Goal: Task Accomplishment & Management: Use online tool/utility

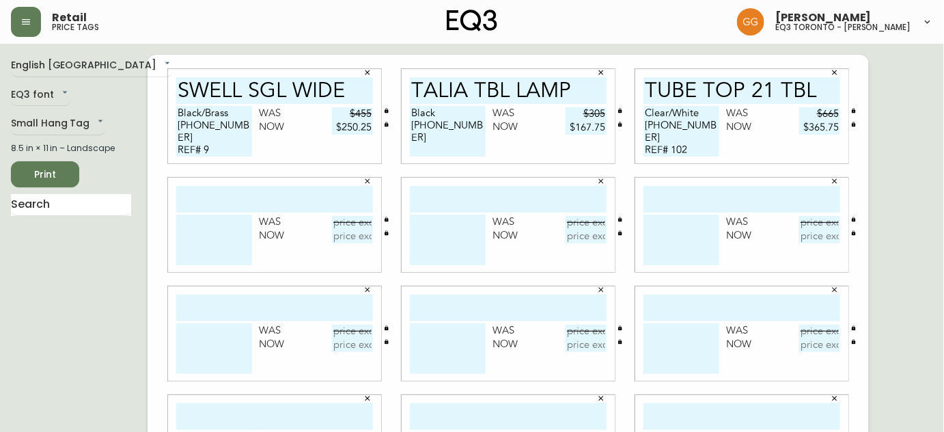
type input "$365.75"
click at [206, 215] on div "Was Now" at bounding box center [274, 225] width 213 height 94
click at [218, 200] on input "text" at bounding box center [274, 199] width 197 height 27
type input "bola sph. pend."
click at [207, 228] on textarea at bounding box center [214, 240] width 76 height 51
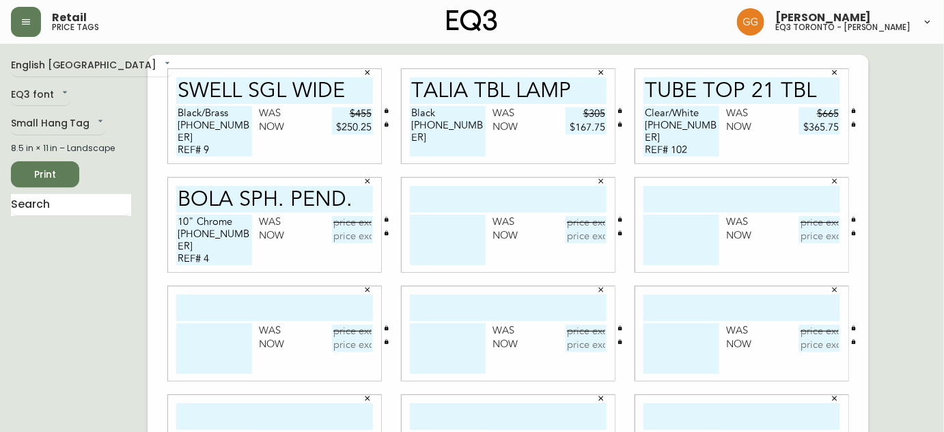
type textarea "10" Chrome 3380-712-2 REF# 4"
click at [350, 223] on input "text" at bounding box center [352, 223] width 41 height 14
type input "-$770"
click at [362, 236] on input "text" at bounding box center [352, 237] width 41 height 14
type input "$539"
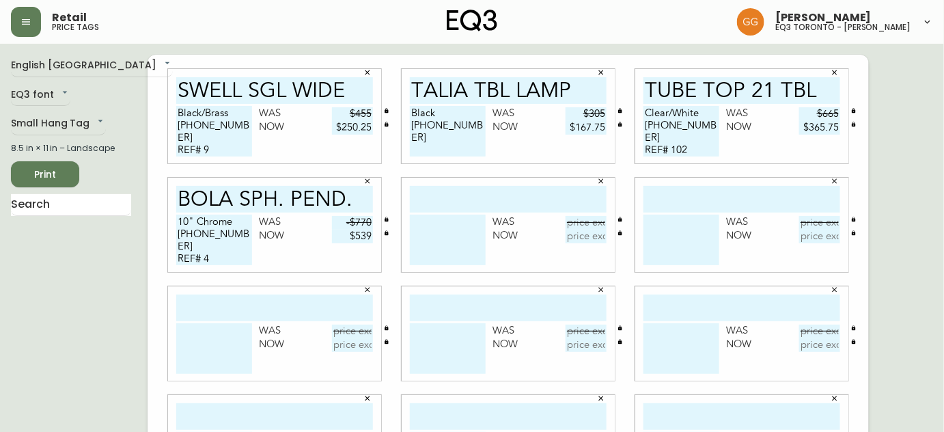
click at [477, 191] on input "text" at bounding box center [508, 199] width 197 height 27
type input "BOLA SPH. PEND."
click at [419, 232] on textarea at bounding box center [448, 240] width 76 height 51
type textarea "8" Chrome 3380-712-"
click at [219, 235] on textarea "10" Chrome 3380-712-2 REF# 4" at bounding box center [214, 240] width 76 height 51
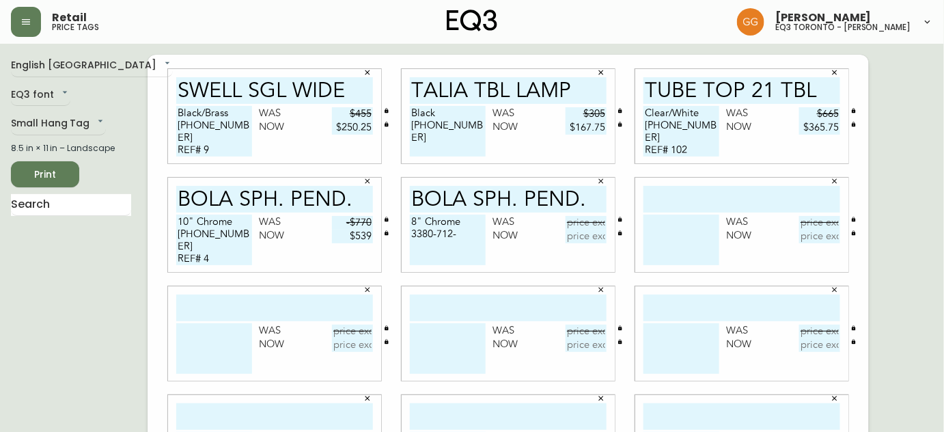
type textarea "10" Chrome 3380-718-2 REF# 4"
click at [466, 234] on textarea "8" Chrome 3380-712-" at bounding box center [448, 240] width 76 height 51
type textarea "8" Chrome 3380-712-2"
click at [585, 223] on input "text" at bounding box center [586, 223] width 41 height 14
type input "$735"
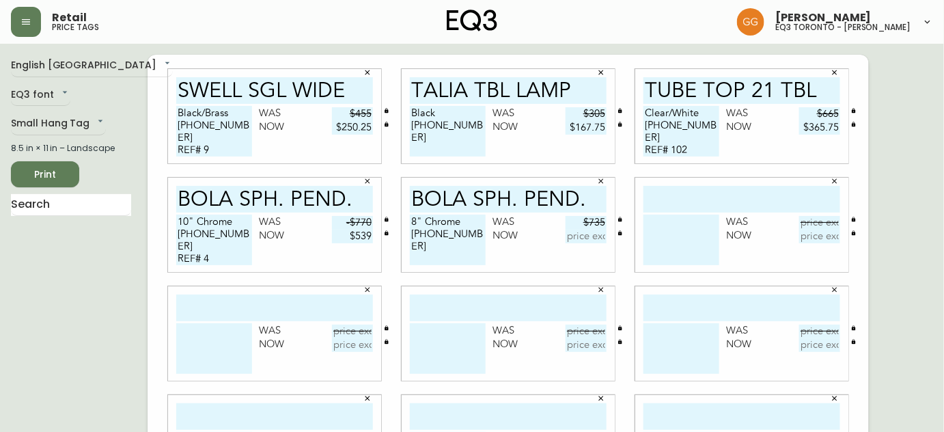
click at [586, 236] on input "text" at bounding box center [586, 237] width 41 height 14
type input "$514.50"
click at [706, 191] on input "text" at bounding box center [742, 199] width 197 height 27
type input "cielo hi-brt pnd"
click at [686, 221] on textarea at bounding box center [682, 240] width 76 height 51
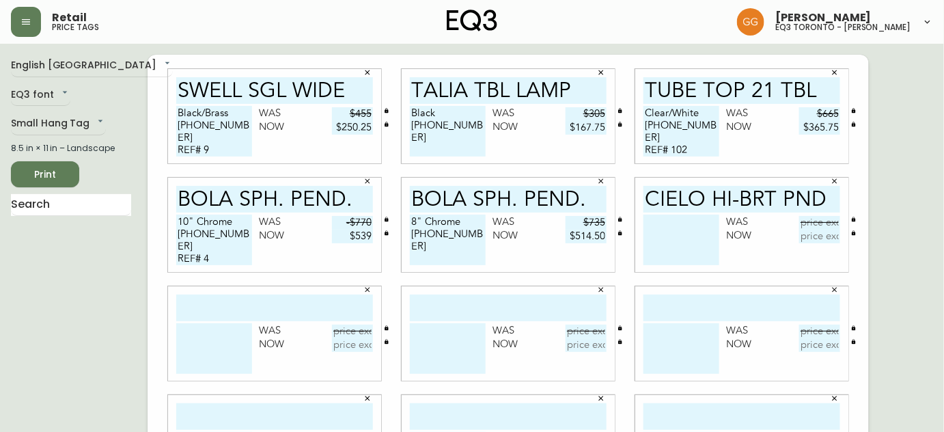
type textarea "b"
type textarea "Black"
click at [823, 219] on input "text" at bounding box center [819, 223] width 41 height 14
type input "$540"
click at [827, 232] on input "text" at bounding box center [819, 237] width 41 height 14
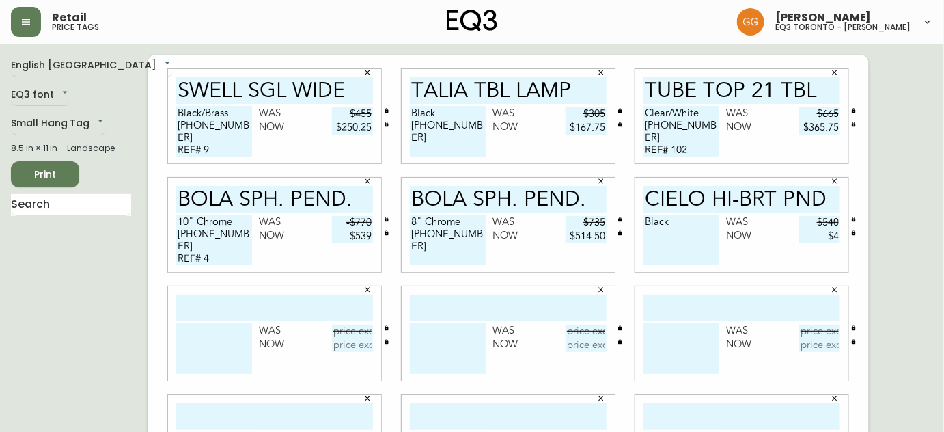
type input "$4"
type input "$378"
click at [691, 219] on textarea "Black" at bounding box center [682, 240] width 76 height 51
click at [471, 240] on textarea "8" Chrome 3380-712-2" at bounding box center [448, 240] width 76 height 51
click at [703, 236] on textarea "Black 3380-302-0" at bounding box center [682, 240] width 76 height 51
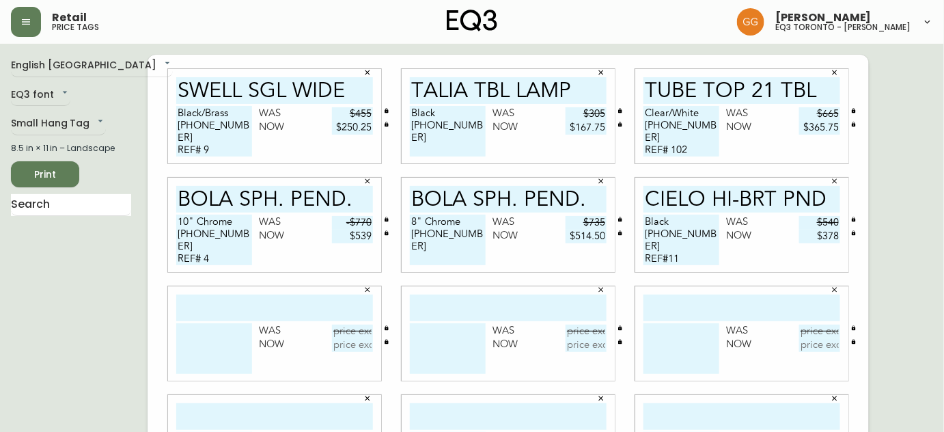
type textarea "Black 3380-332-1 REF#11"
click at [465, 242] on textarea "8" Chrome 3380-712-2" at bounding box center [448, 240] width 76 height 51
type textarea "8" Chrome 3380-712-2 REF# 9"
click at [701, 251] on textarea "Black 3380-332-1 REF#11" at bounding box center [682, 240] width 76 height 51
click at [302, 305] on input "text" at bounding box center [274, 307] width 197 height 27
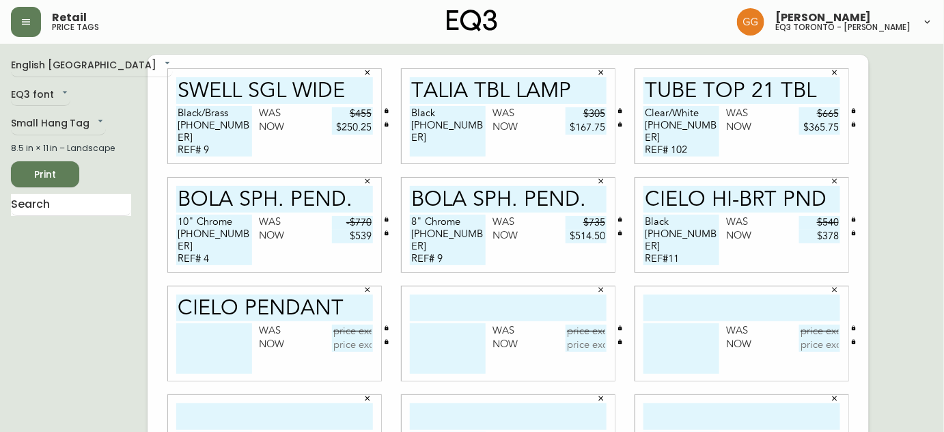
type input "cielo pendant"
click at [220, 342] on textarea at bounding box center [214, 348] width 76 height 51
type textarea "w"
type textarea "White 3380-302-0 REF# 85"
click at [349, 331] on input "text" at bounding box center [352, 332] width 41 height 14
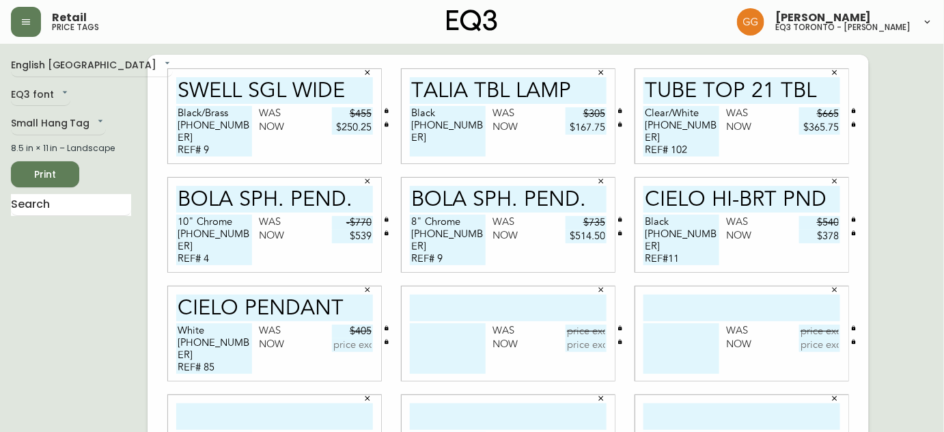
type input "$405"
click at [361, 346] on input "text" at bounding box center [352, 345] width 41 height 14
type input "$283.50"
click at [446, 311] on input "text" at bounding box center [508, 307] width 197 height 27
type input "CIELO PENDANT"
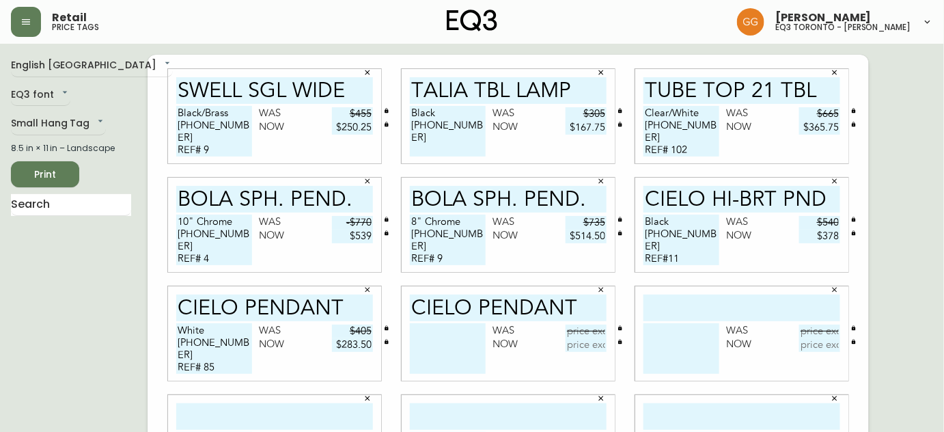
click at [455, 327] on textarea at bounding box center [448, 348] width 76 height 51
type textarea "Black/Black 3380-302-1 REF# 266"
click at [586, 331] on input "text" at bounding box center [586, 332] width 41 height 14
type input "$405"
click at [593, 346] on input "text" at bounding box center [586, 345] width 41 height 14
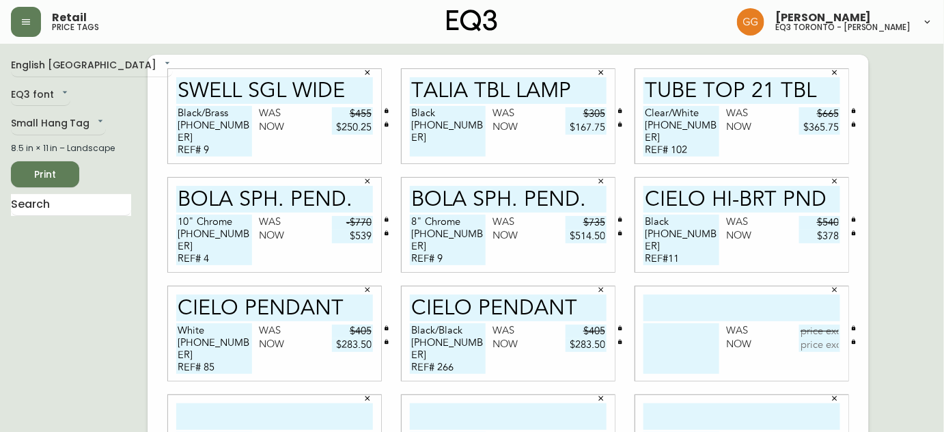
type input "$283.50"
drag, startPoint x: 687, startPoint y: 313, endPoint x: 674, endPoint y: 314, distance: 13.1
click at [687, 313] on input "text" at bounding box center [742, 307] width 197 height 27
type input "CIELO PENDANT"
click at [705, 340] on textarea at bounding box center [682, 348] width 76 height 51
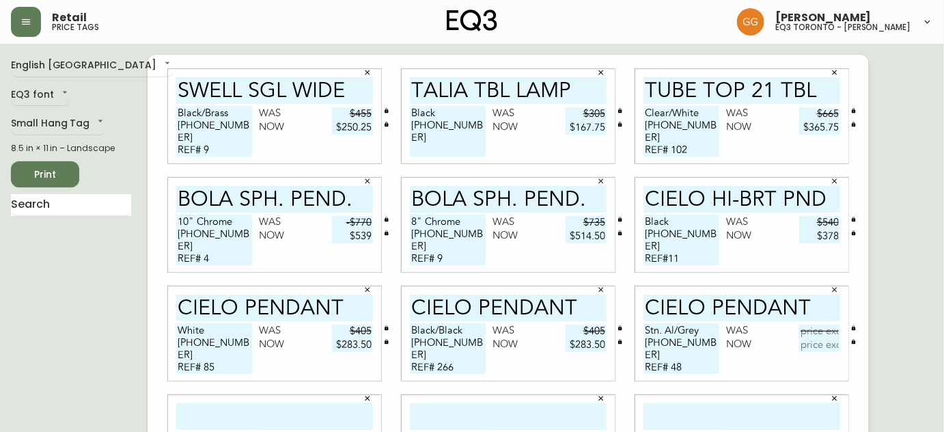
type textarea "Stn. Al/Grey 3380-302-2 REF# 48"
click at [825, 331] on input "text" at bounding box center [819, 332] width 41 height 14
type input "$445"
click at [827, 346] on input "text" at bounding box center [819, 345] width 41 height 14
type input "$311.50"
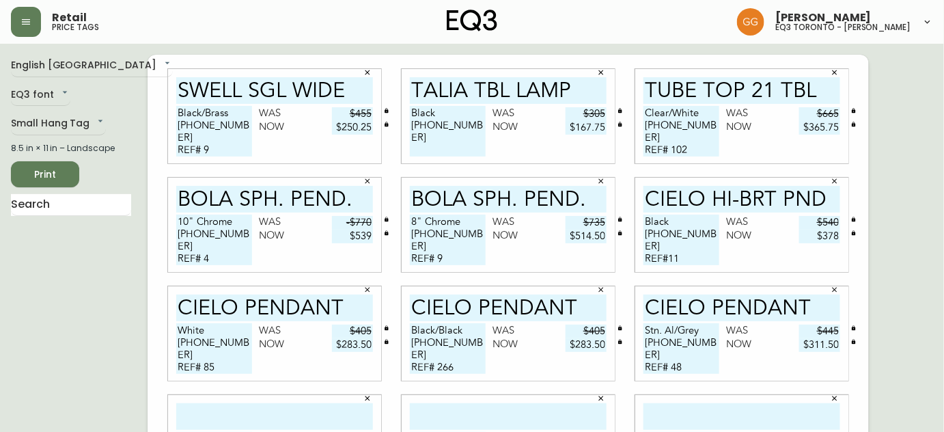
click at [765, 374] on div "Stn. Al/Grey 3380-302-2 REF# 48 Was $445 Now $311.50" at bounding box center [742, 351] width 197 height 57
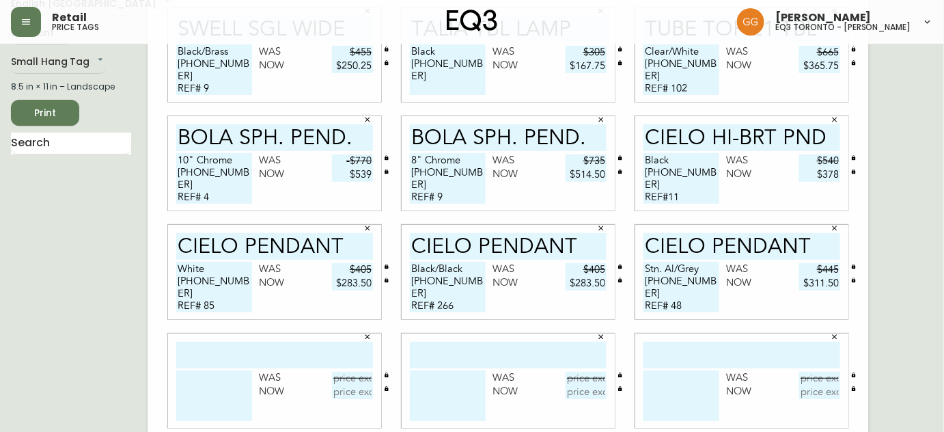
click at [321, 354] on input "text" at bounding box center [274, 355] width 197 height 27
type input "cielo xl pend."
click at [208, 395] on textarea at bounding box center [214, 395] width 76 height 51
type textarea "w"
type textarea "White"
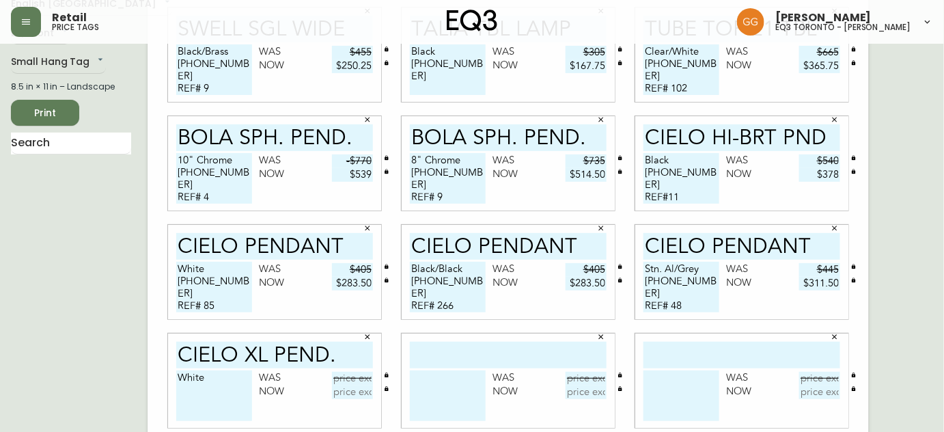
click at [346, 376] on input "text" at bounding box center [352, 379] width 41 height 14
type input "$735"
click at [355, 394] on input "text" at bounding box center [352, 392] width 41 height 14
type input "$514.50"
click at [215, 379] on textarea "White" at bounding box center [214, 395] width 76 height 51
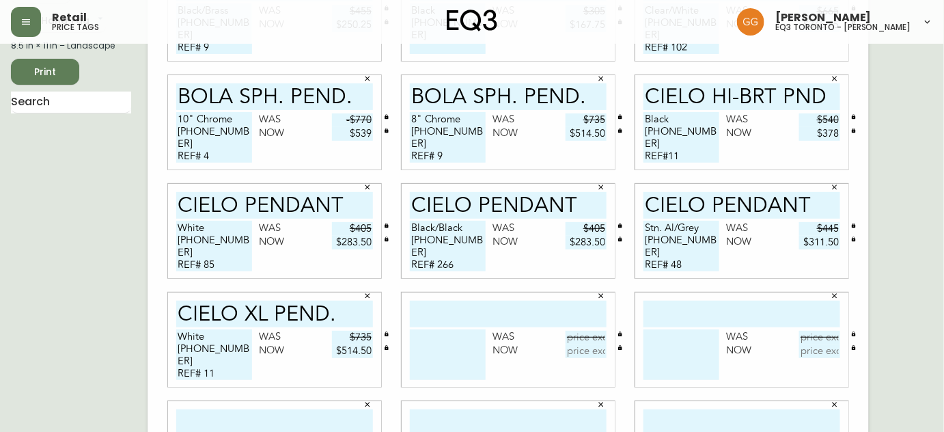
scroll to position [124, 0]
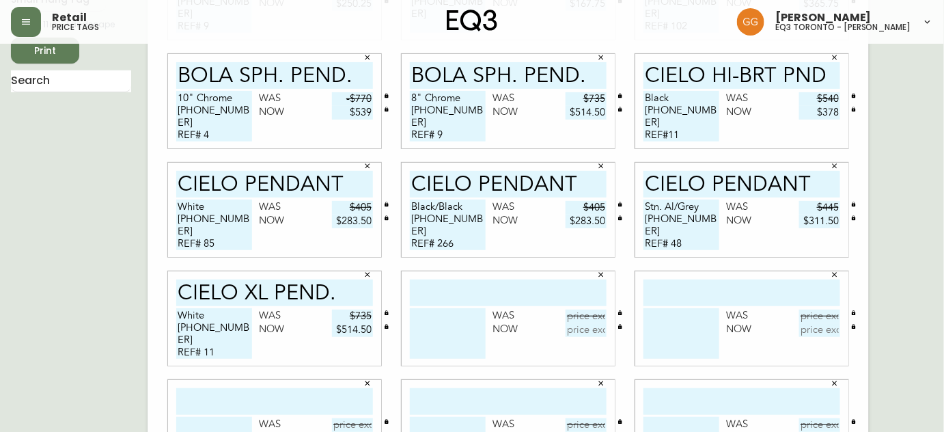
type textarea "White 3380-302-10 REF# 11"
click at [466, 288] on input "text" at bounding box center [508, 292] width 197 height 27
type input "CORTINA 24""
click at [426, 329] on textarea at bounding box center [448, 333] width 76 height 51
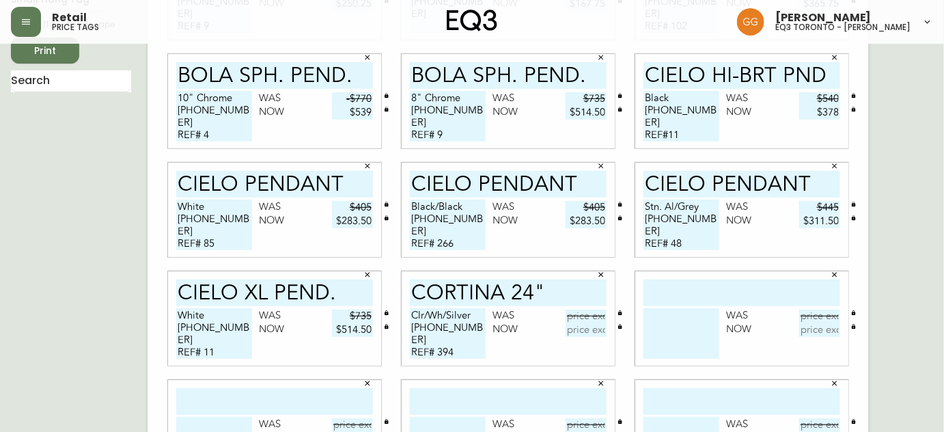
type textarea "Clr/Wh/Silver 3380-100-0 REF# 394"
click at [599, 316] on input "text" at bounding box center [586, 317] width 41 height 14
type input "$525"
click at [592, 329] on input "text" at bounding box center [586, 330] width 41 height 14
type input "$367.50"
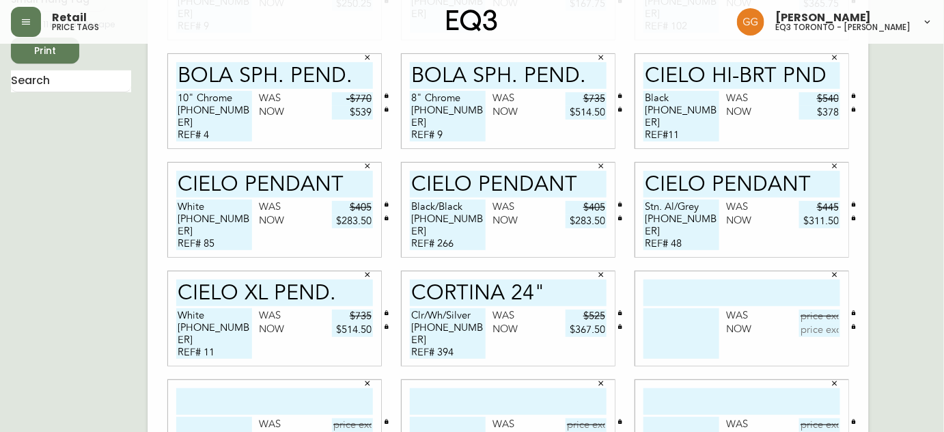
click at [712, 285] on input "text" at bounding box center [742, 292] width 197 height 27
type input "CORTINA 24""
click at [693, 311] on textarea at bounding box center [682, 333] width 76 height 51
type textarea "Clr/Wh/Silver"
click at [819, 314] on input "text" at bounding box center [819, 317] width 41 height 14
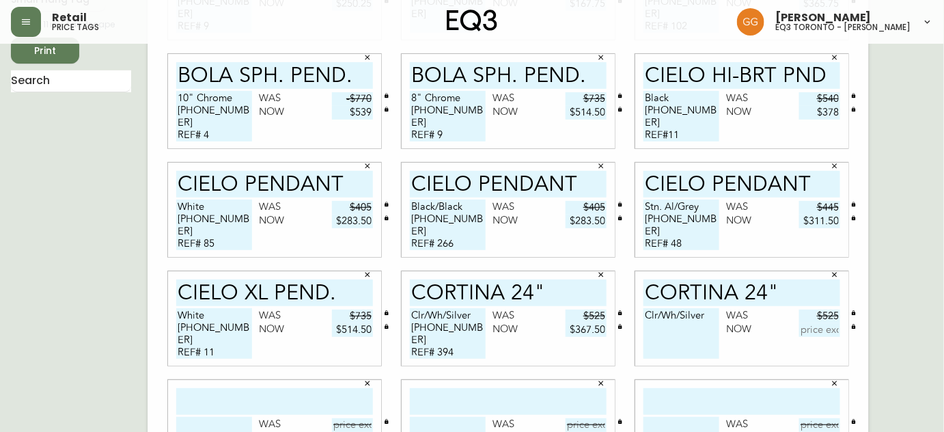
type input "$525"
click at [821, 327] on input "text" at bounding box center [819, 330] width 41 height 14
type input "$2"
type input "$367.50"
click at [700, 327] on textarea "Clr/Wh/Silver" at bounding box center [682, 333] width 76 height 51
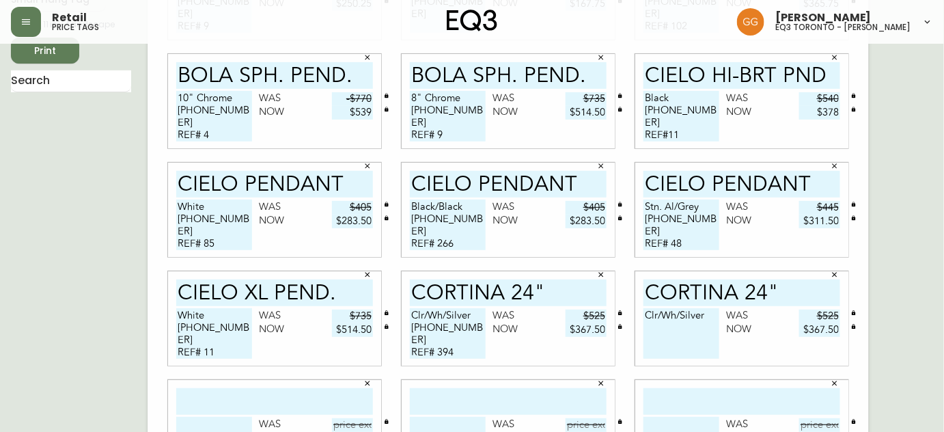
click at [713, 316] on textarea "Clr/Wh/Silver" at bounding box center [682, 333] width 76 height 51
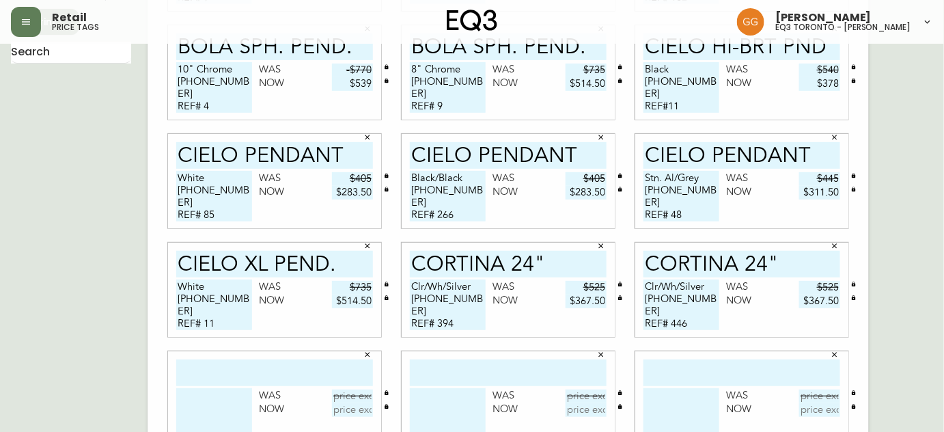
scroll to position [180, 0]
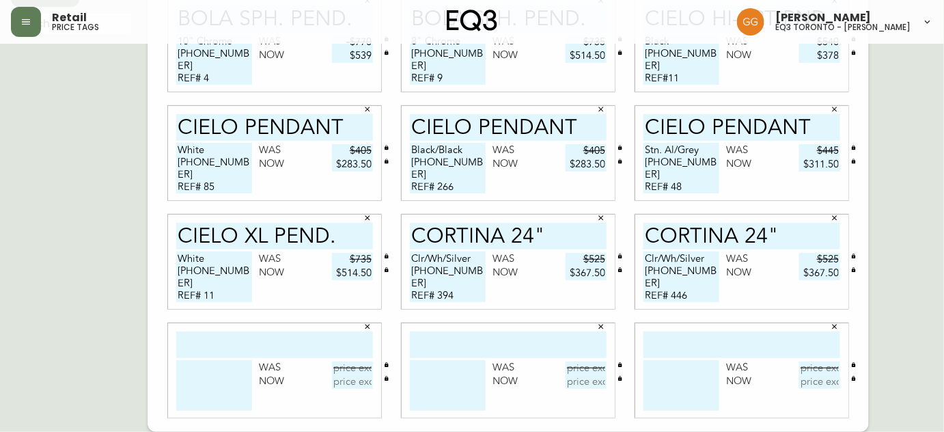
type textarea "Clr/Wh/Silver 3380-100-0 REF# 446"
click at [299, 350] on input "text" at bounding box center [274, 344] width 197 height 27
type input "CORTINA 24""
click at [189, 371] on textarea at bounding box center [214, 385] width 76 height 51
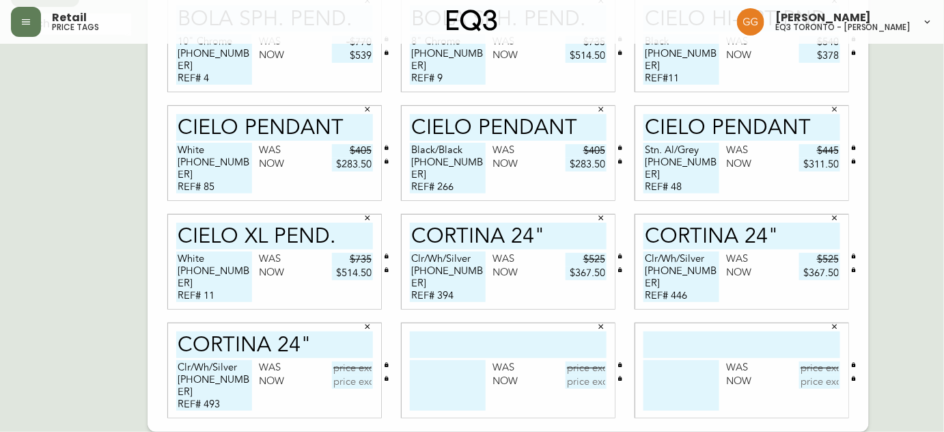
type textarea "Clr/Wh/Silver 3380-100-0 REF# 493"
click at [351, 368] on input "text" at bounding box center [352, 368] width 41 height 14
type input "$525"
click at [362, 380] on input "text" at bounding box center [352, 382] width 41 height 14
type input "$367.50"
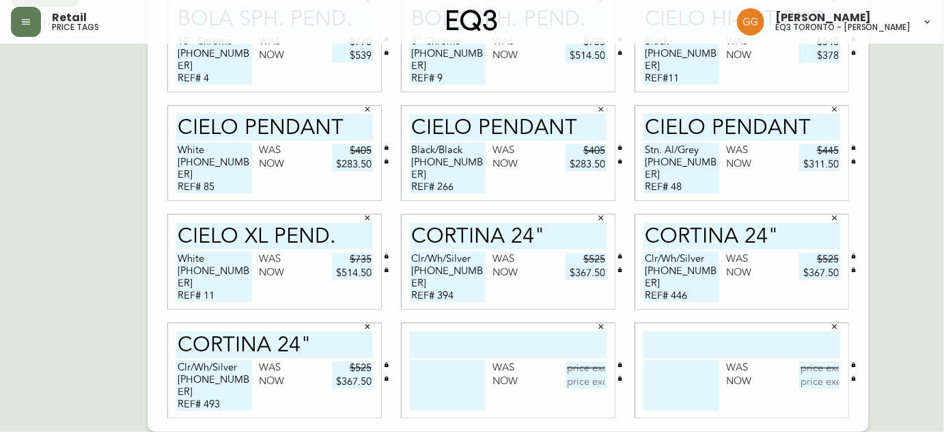
click at [465, 355] on input "text" at bounding box center [508, 344] width 197 height 27
type input "ELISE 18""
click at [475, 365] on textarea at bounding box center [448, 385] width 76 height 51
click at [584, 368] on input "text" at bounding box center [586, 368] width 41 height 14
click at [478, 383] on textarea "Silver 3380-110-7" at bounding box center [448, 385] width 76 height 51
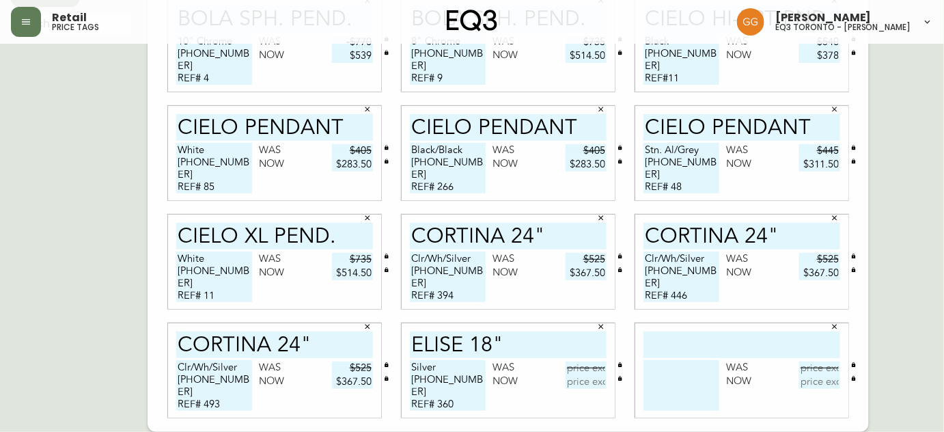
type textarea "Silver 3380-110-7 REF# 360"
click at [585, 368] on input "text" at bounding box center [586, 368] width 41 height 14
type input "$415"
click at [592, 384] on input "text" at bounding box center [586, 382] width 41 height 14
type input "$290.50"
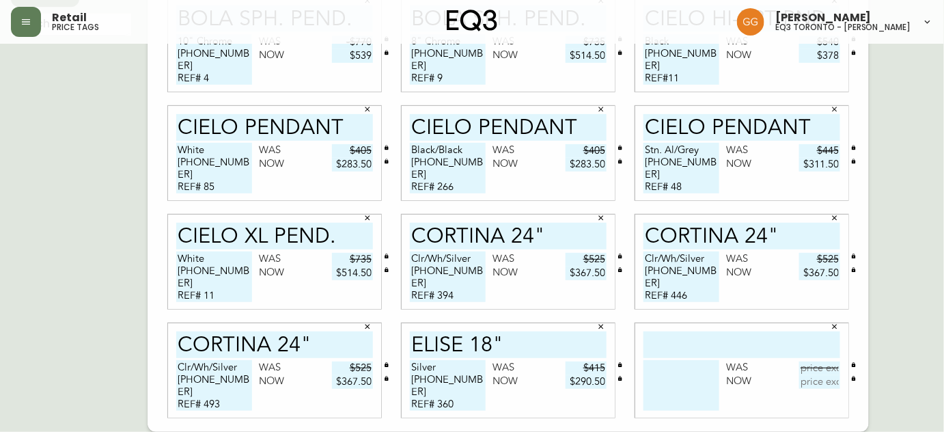
click at [720, 344] on input "text" at bounding box center [742, 344] width 197 height 27
type input "GIRAFFA TBL LAMP"
click at [683, 376] on textarea at bounding box center [682, 385] width 76 height 51
type textarea "Copper 3380-117-8"
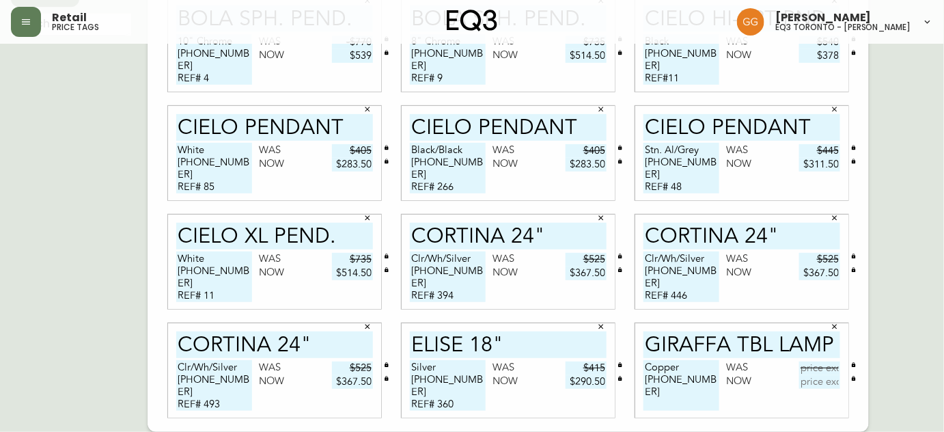
click at [818, 371] on input "text" at bounding box center [819, 368] width 41 height 14
type input "$420"
click at [835, 381] on input "text" at bounding box center [819, 382] width 41 height 14
type input "$294"
click at [38, 23] on button "button" at bounding box center [26, 22] width 30 height 30
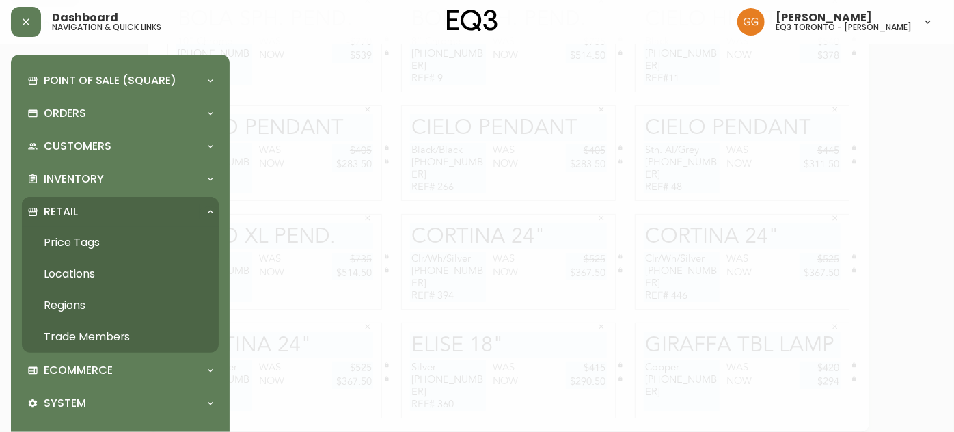
click at [337, 128] on div at bounding box center [477, 216] width 954 height 432
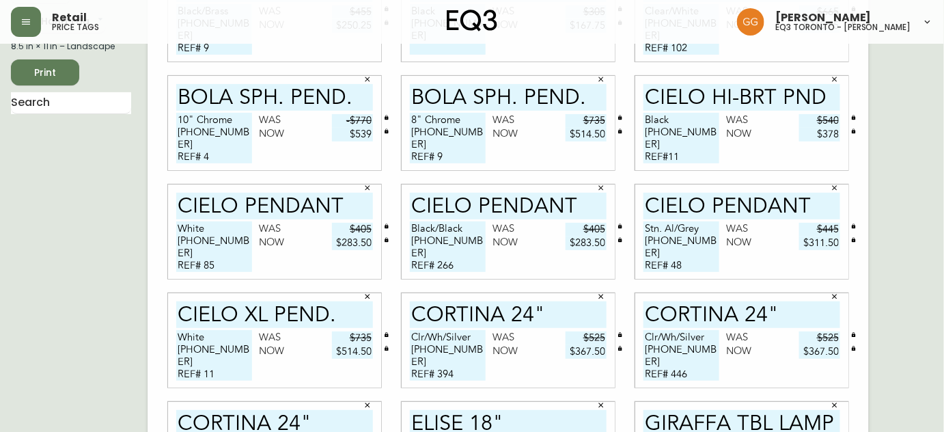
scroll to position [0, 0]
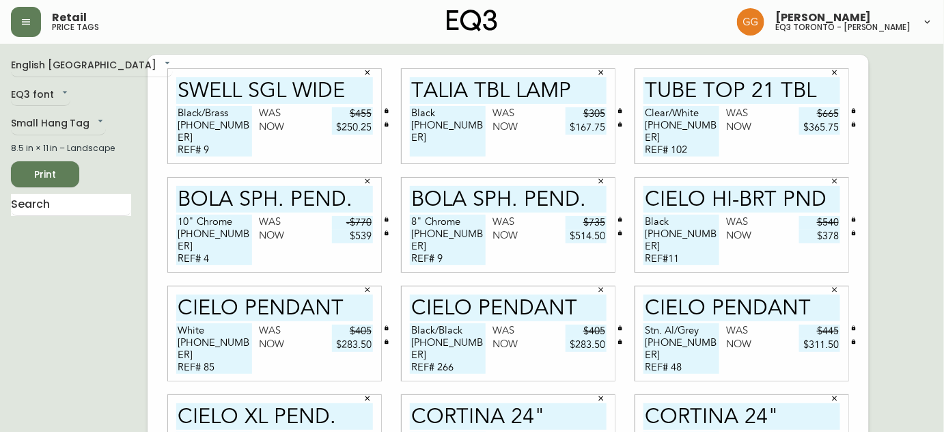
click at [59, 172] on span "Print" at bounding box center [45, 174] width 46 height 17
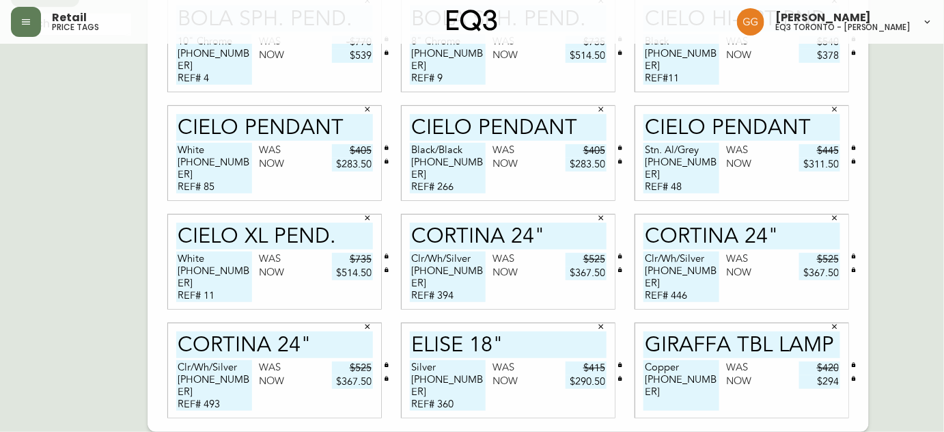
click at [711, 389] on textarea "Copper 3380-117-8" at bounding box center [682, 385] width 76 height 51
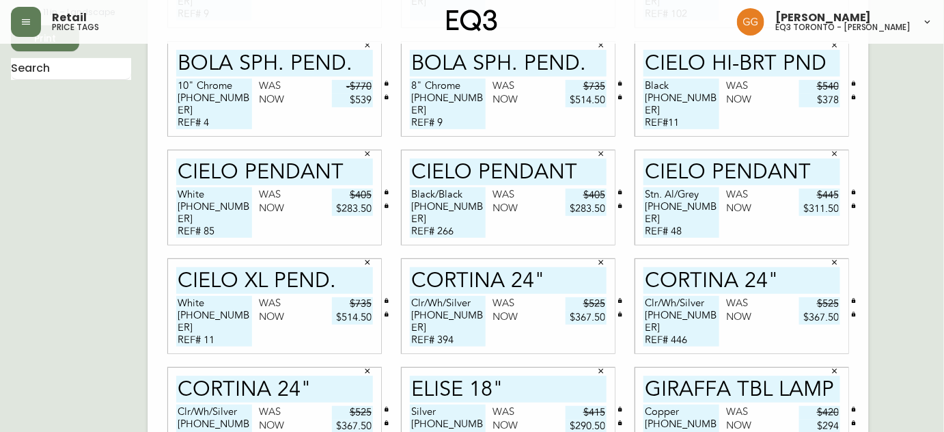
scroll to position [56, 0]
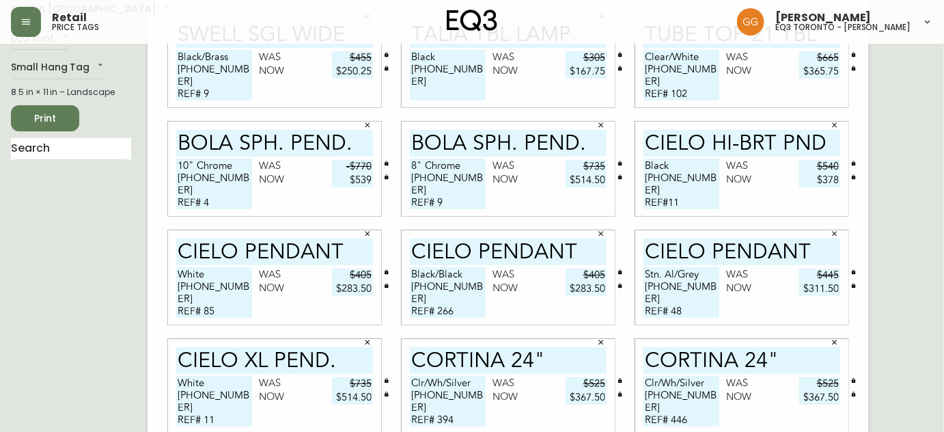
type textarea "Copper 3380-117-8 REF# 19"
click at [53, 111] on span "Print" at bounding box center [45, 118] width 46 height 17
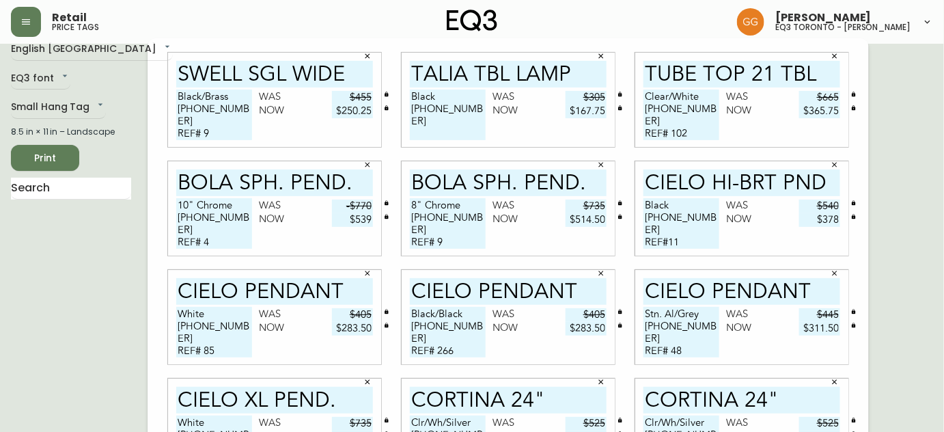
scroll to position [0, 0]
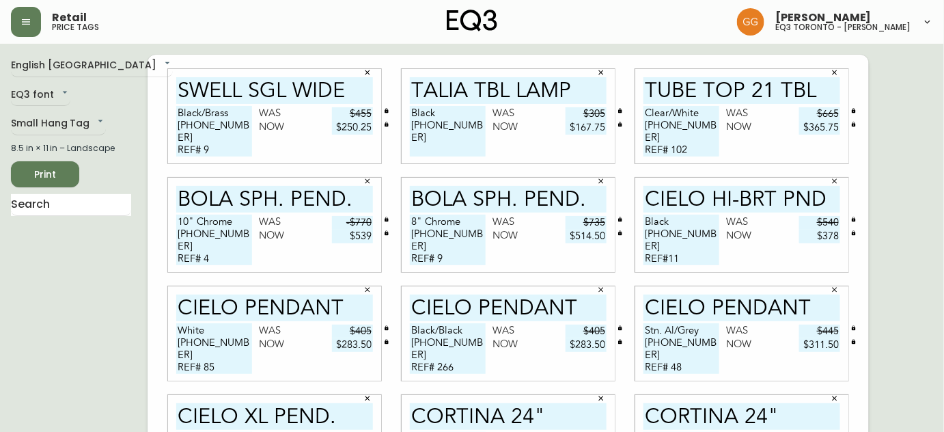
click at [58, 168] on span "Print" at bounding box center [45, 174] width 46 height 17
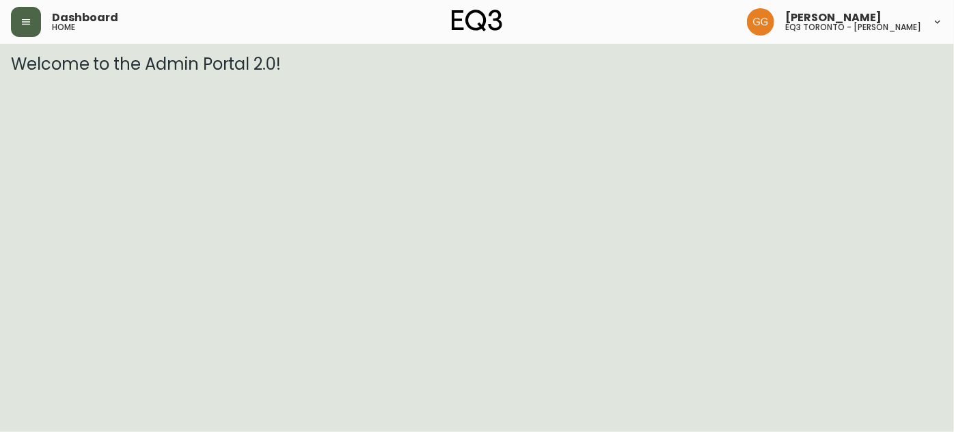
click at [33, 34] on button "button" at bounding box center [26, 22] width 30 height 30
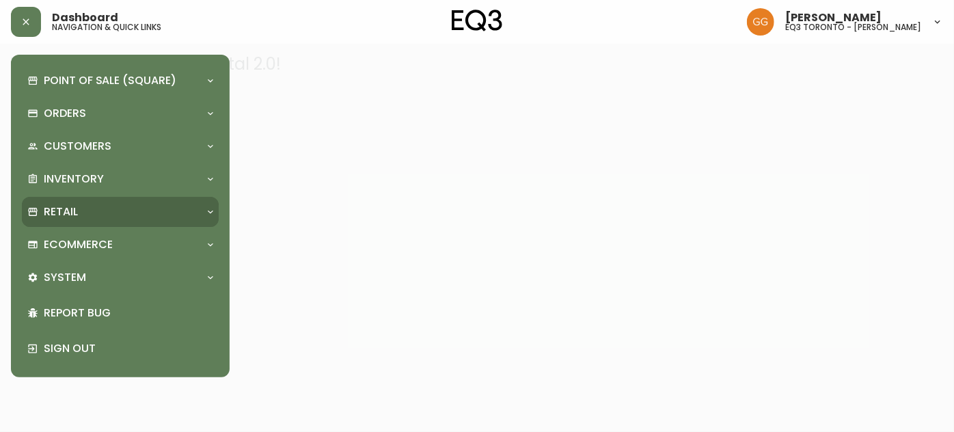
click at [80, 219] on div "Retail" at bounding box center [113, 211] width 172 height 15
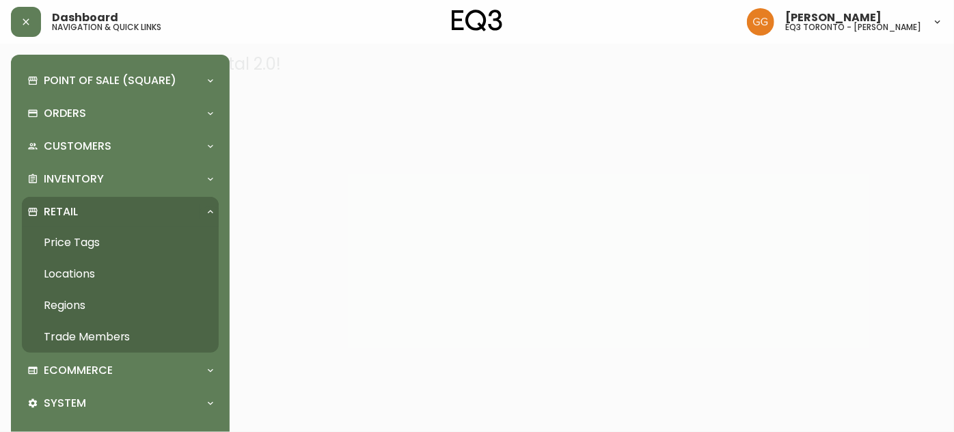
click at [79, 245] on link "Price Tags" at bounding box center [120, 242] width 197 height 31
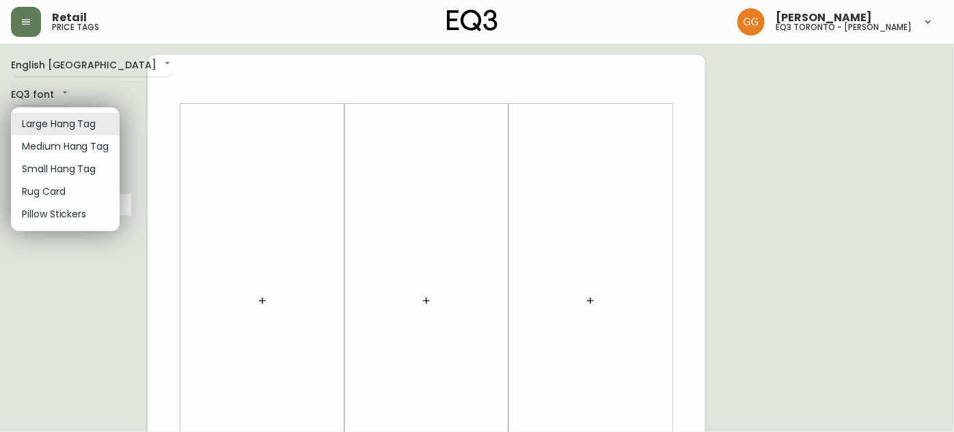
click at [55, 163] on li "Small Hang Tag" at bounding box center [65, 169] width 109 height 23
type input "small"
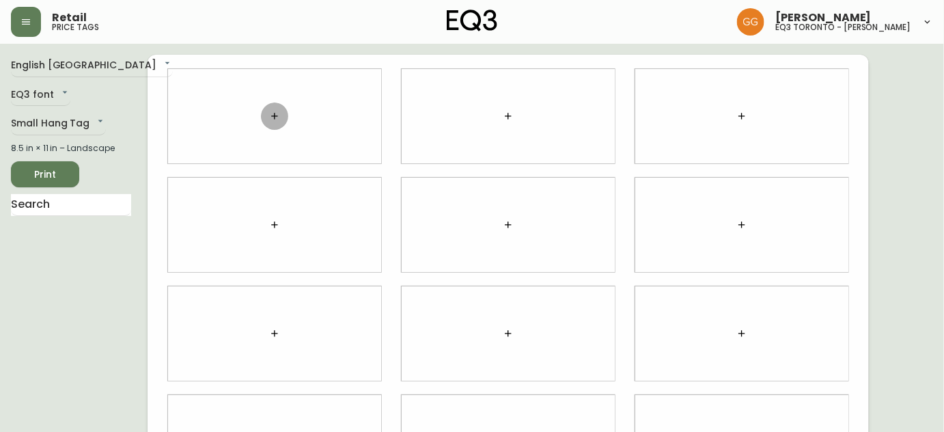
click at [279, 116] on icon "button" at bounding box center [274, 116] width 11 height 11
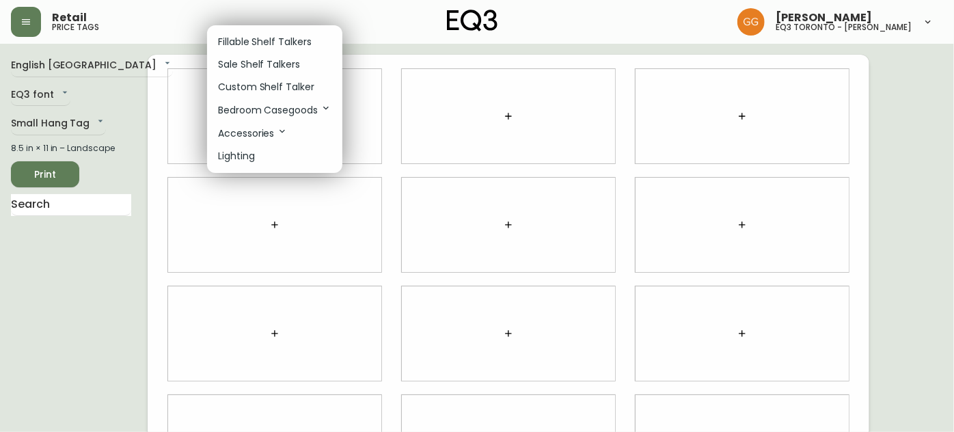
click at [258, 57] on p "Sale Shelf Talkers" at bounding box center [259, 64] width 82 height 14
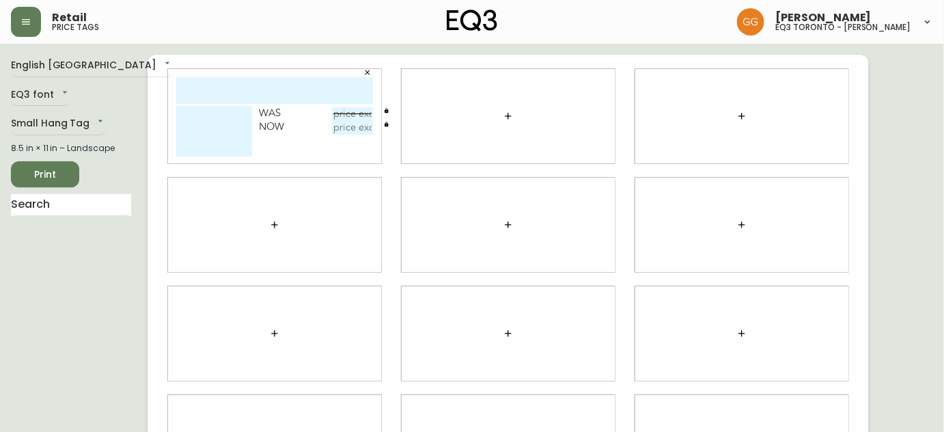
click at [503, 120] on icon "button" at bounding box center [508, 116] width 11 height 11
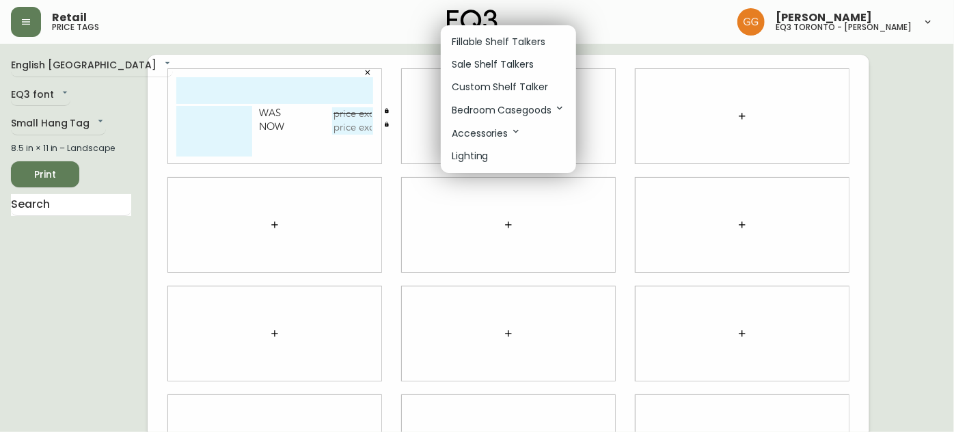
click at [488, 63] on p "Sale Shelf Talkers" at bounding box center [493, 64] width 82 height 14
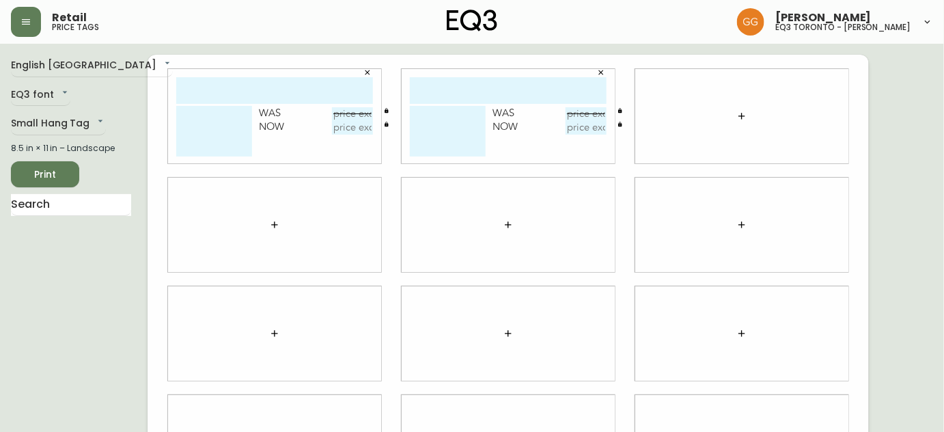
click at [741, 114] on icon "button" at bounding box center [742, 116] width 11 height 11
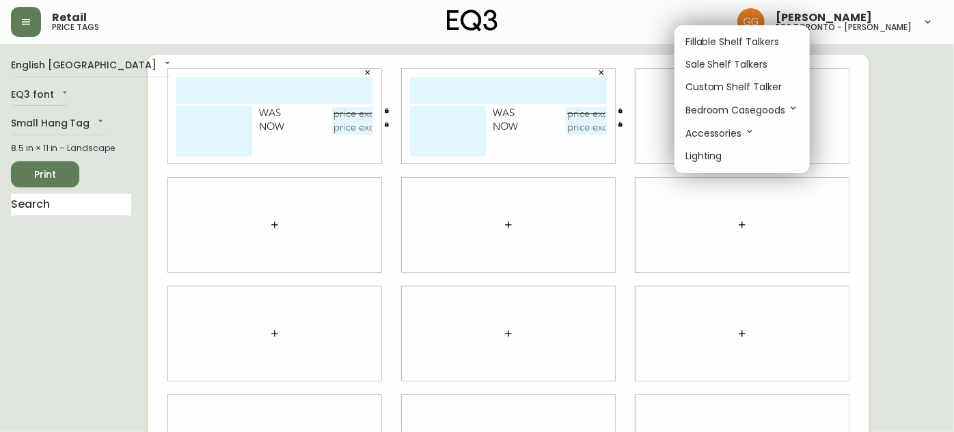
click at [700, 65] on p "Sale Shelf Talkers" at bounding box center [726, 64] width 82 height 14
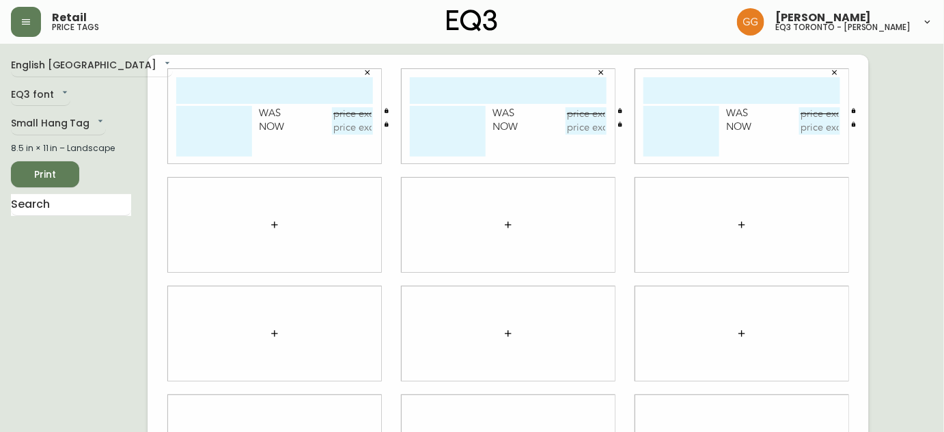
click at [273, 226] on icon "button" at bounding box center [274, 224] width 11 height 11
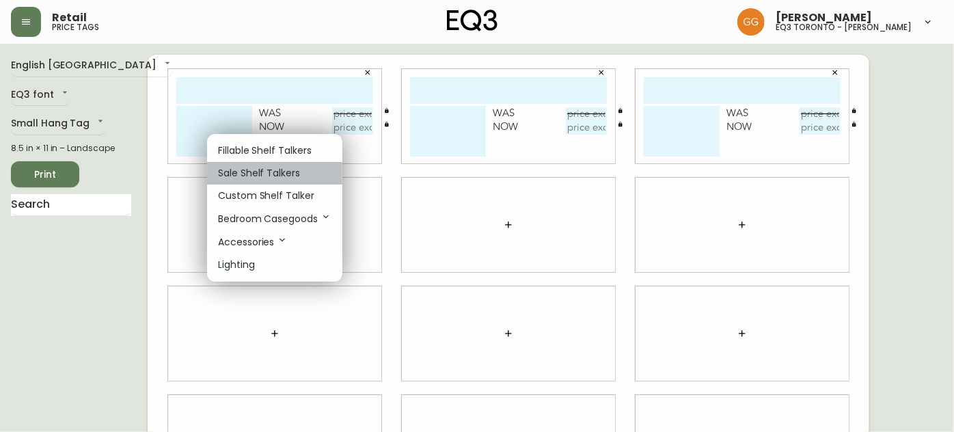
click at [285, 171] on p "Sale Shelf Talkers" at bounding box center [259, 173] width 82 height 14
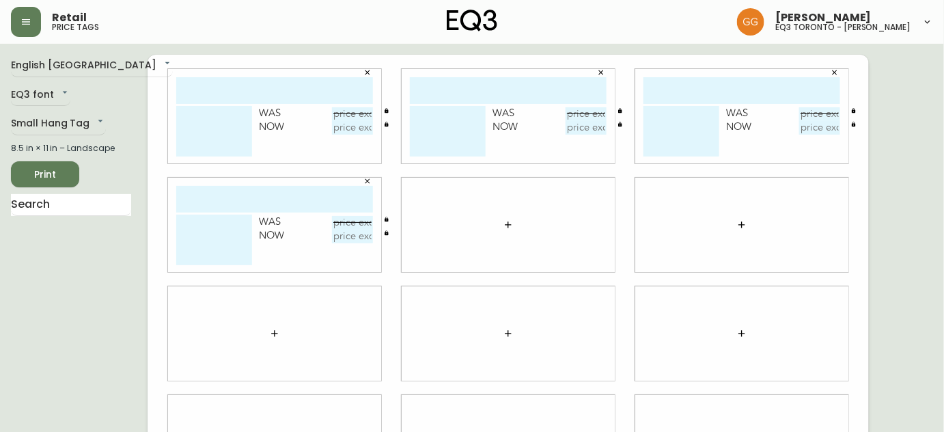
click at [495, 217] on div at bounding box center [508, 225] width 213 height 94
click at [500, 221] on button "button" at bounding box center [508, 224] width 27 height 27
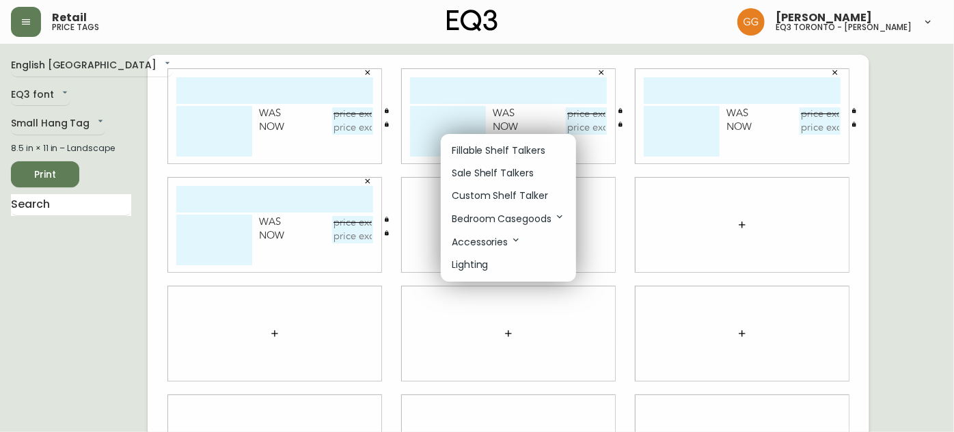
click at [492, 176] on p "Sale Shelf Talkers" at bounding box center [493, 173] width 82 height 14
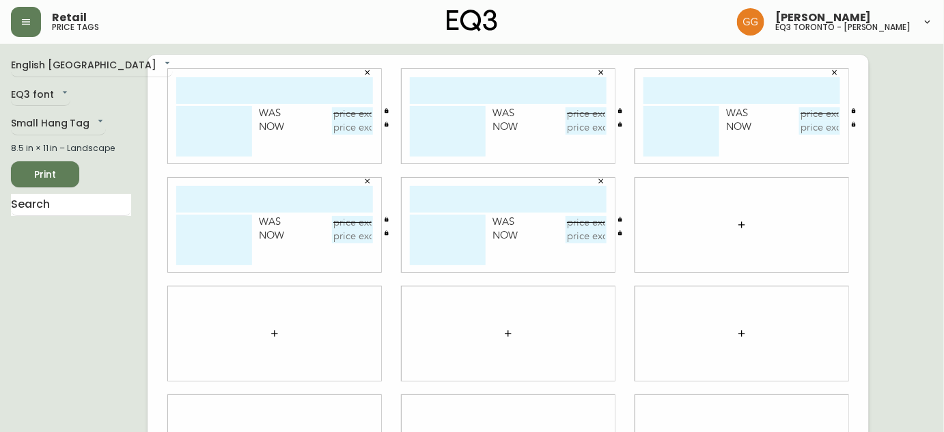
click at [734, 222] on button "button" at bounding box center [741, 224] width 27 height 27
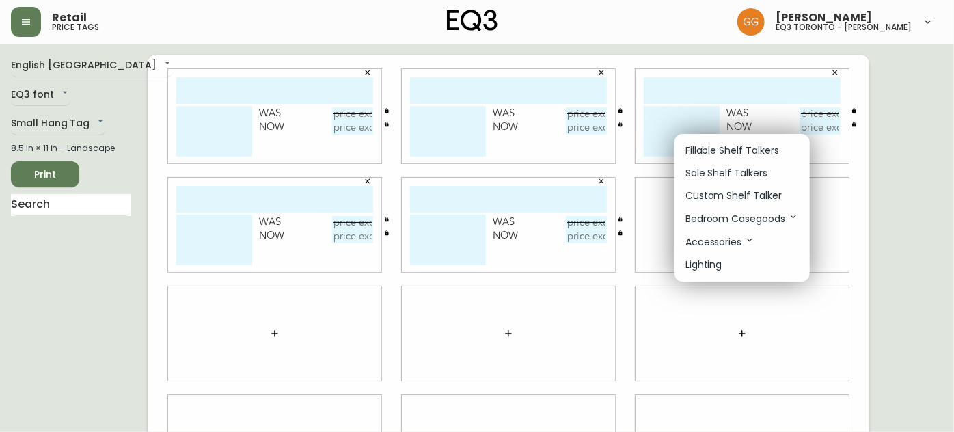
click at [700, 171] on p "Sale Shelf Talkers" at bounding box center [726, 173] width 82 height 14
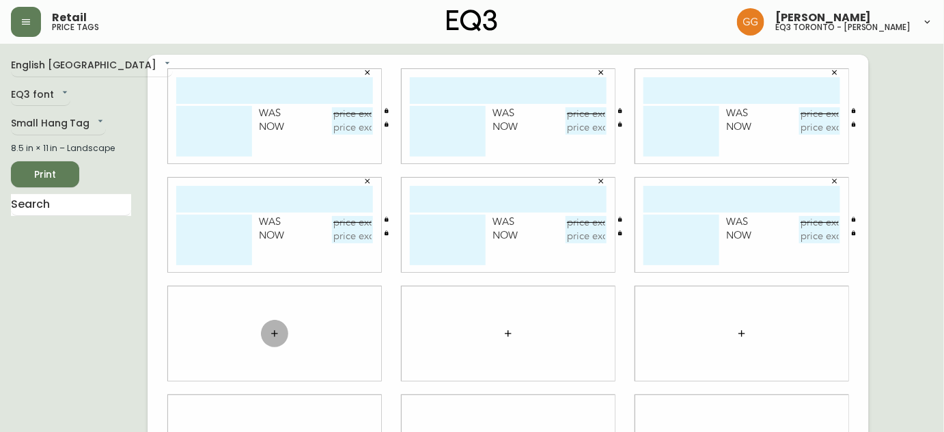
click at [277, 336] on icon "button" at bounding box center [274, 333] width 11 height 11
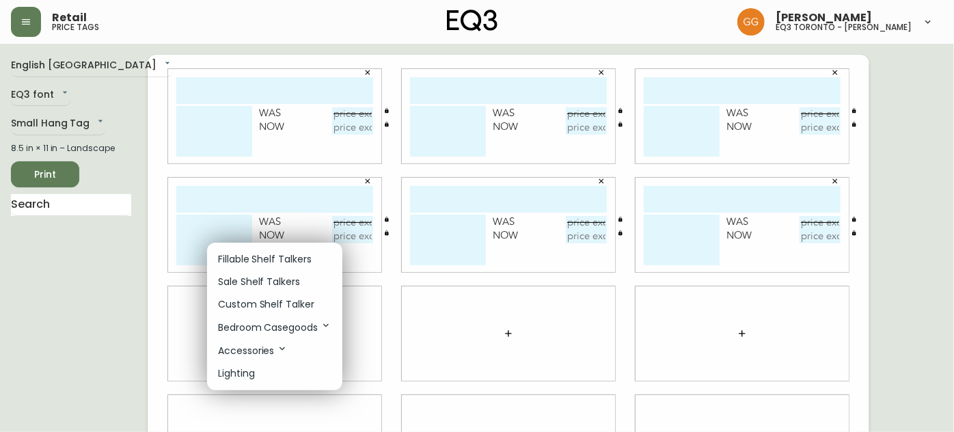
click at [283, 277] on p "Sale Shelf Talkers" at bounding box center [259, 282] width 82 height 14
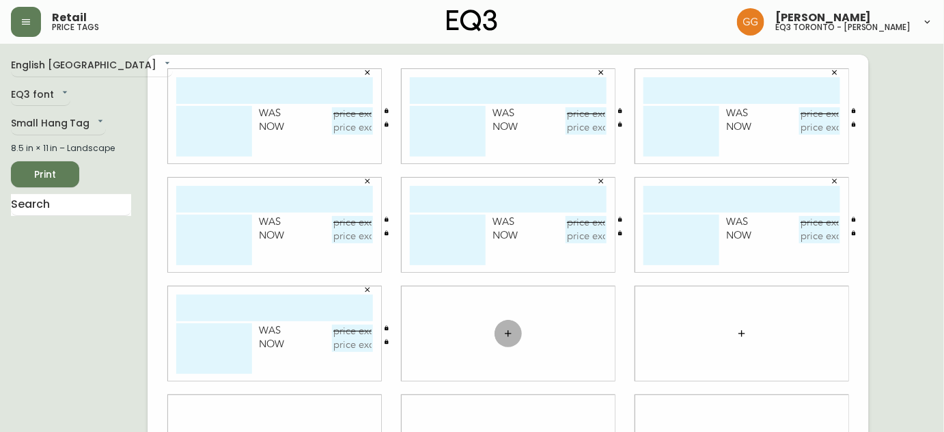
click at [498, 335] on button "button" at bounding box center [508, 333] width 27 height 27
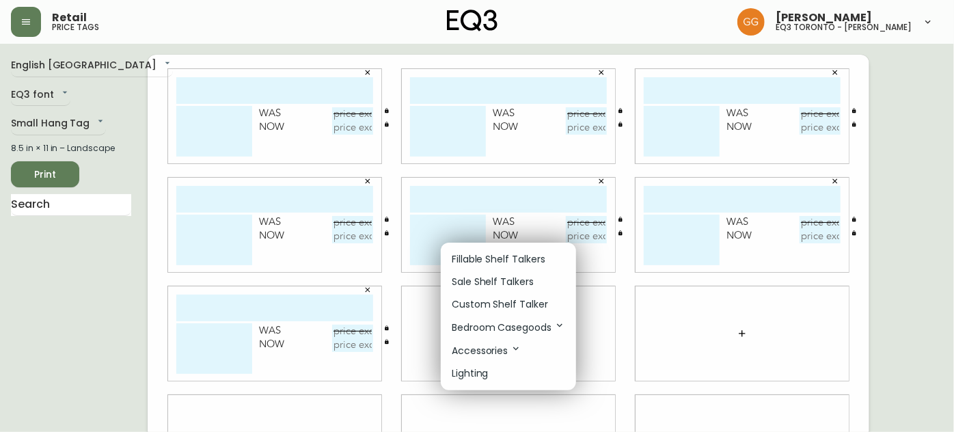
click at [486, 286] on p "Sale Shelf Talkers" at bounding box center [493, 282] width 82 height 14
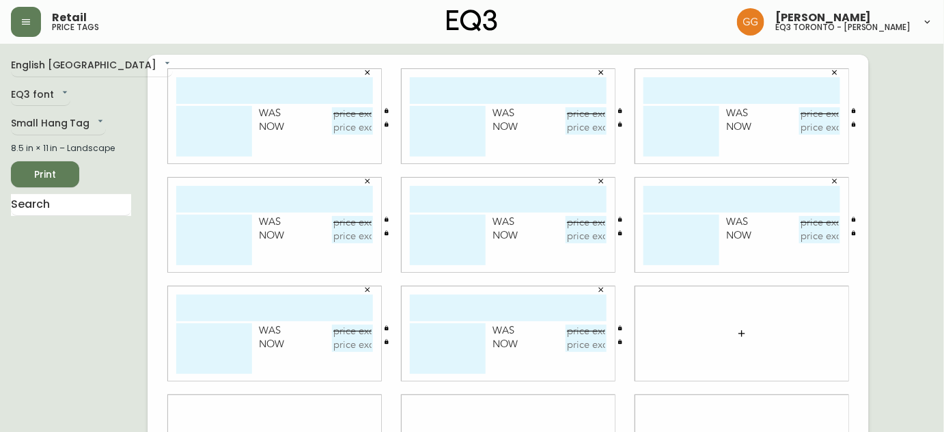
click at [745, 329] on icon "button" at bounding box center [742, 333] width 11 height 11
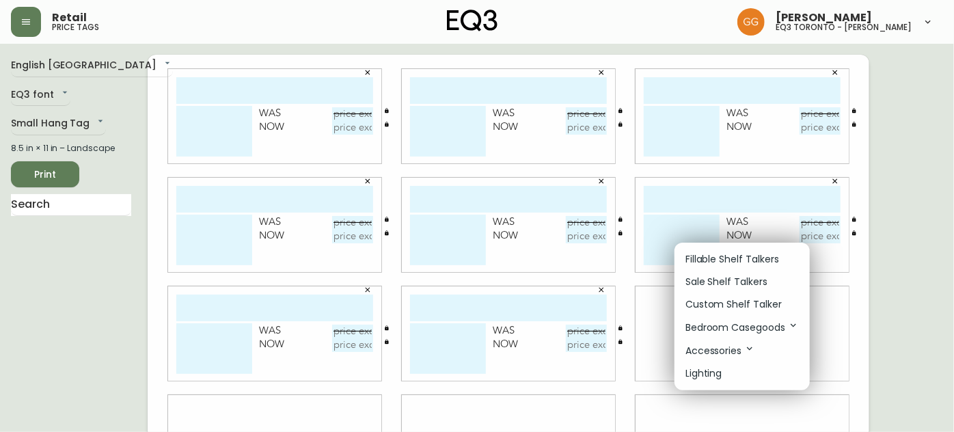
click at [696, 273] on li "Sale Shelf Talkers" at bounding box center [741, 282] width 135 height 23
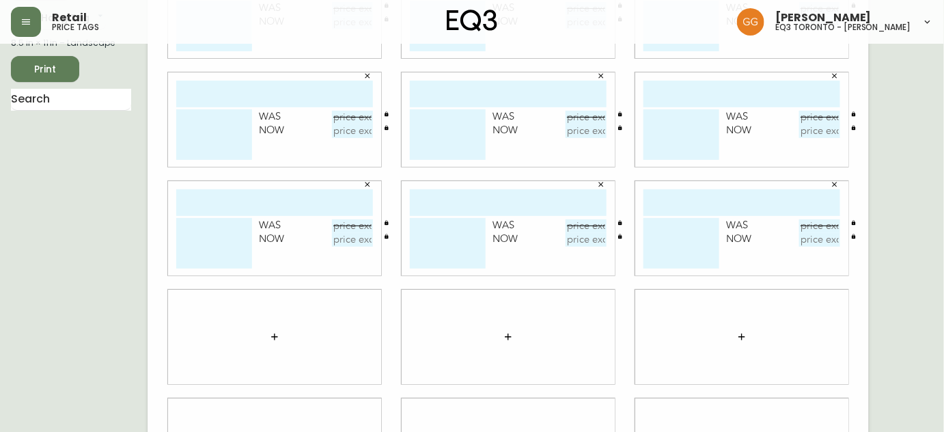
scroll to position [180, 0]
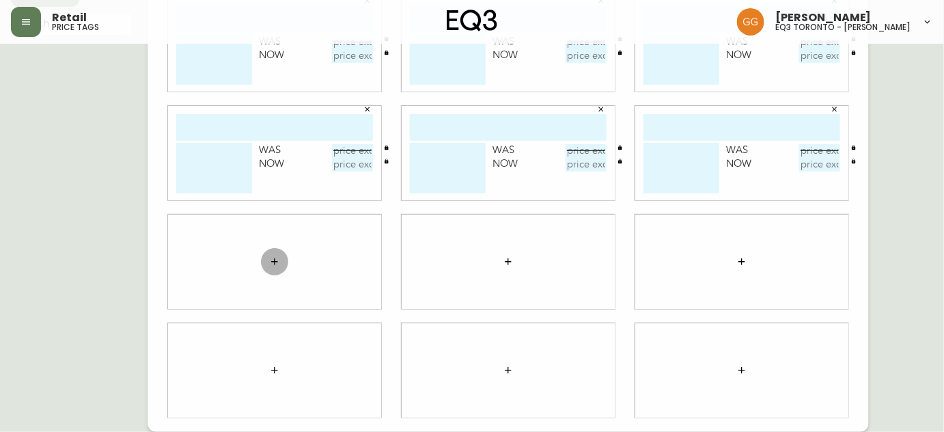
click at [274, 270] on button "button" at bounding box center [274, 261] width 27 height 27
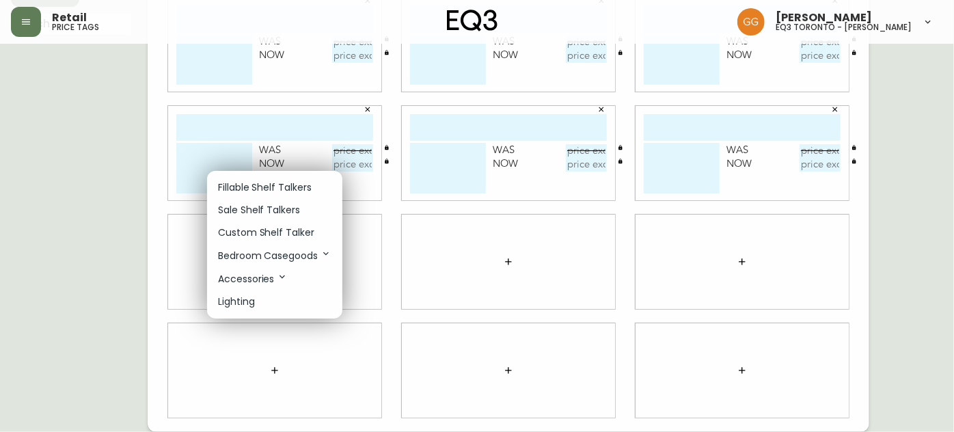
click at [260, 215] on p "Sale Shelf Talkers" at bounding box center [259, 210] width 82 height 14
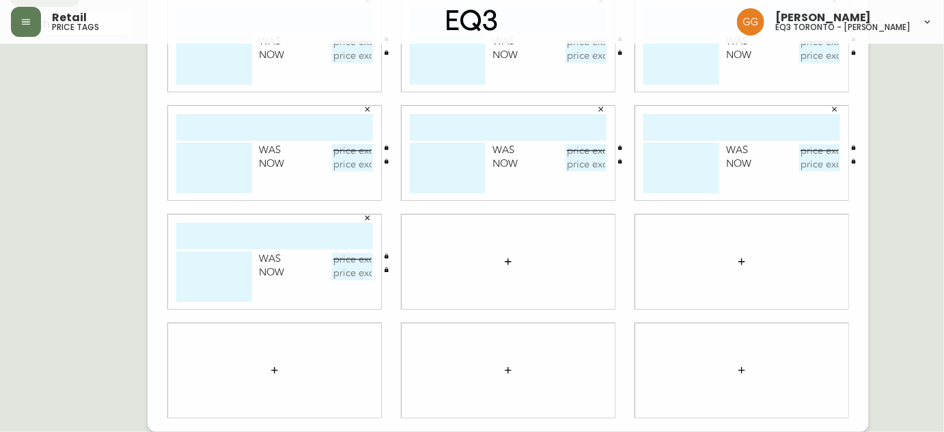
click at [509, 264] on icon "button" at bounding box center [508, 261] width 11 height 11
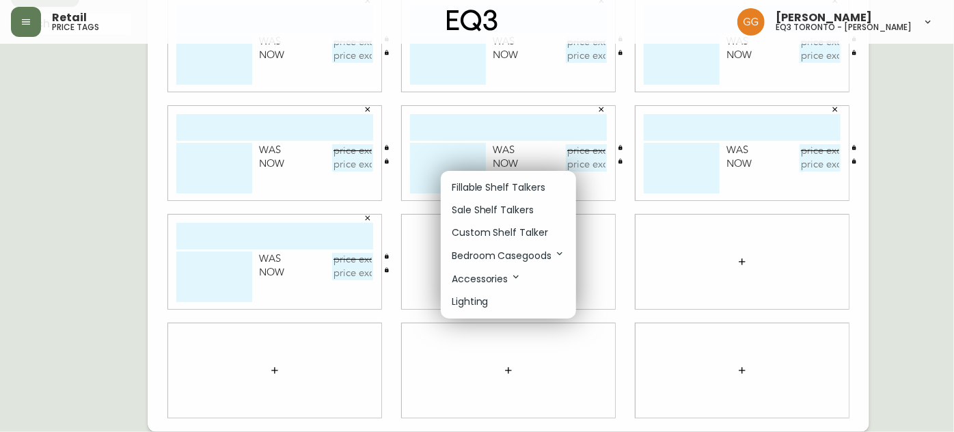
click at [497, 213] on p "Sale Shelf Talkers" at bounding box center [493, 210] width 82 height 14
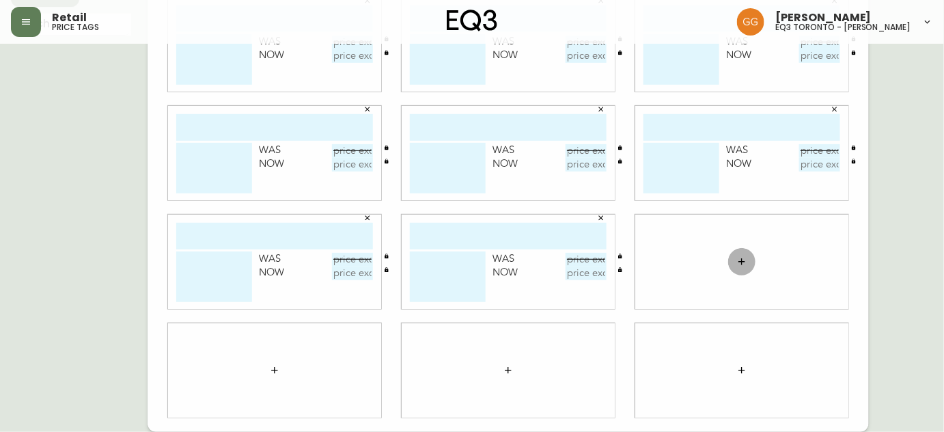
click at [737, 262] on icon "button" at bounding box center [742, 261] width 11 height 11
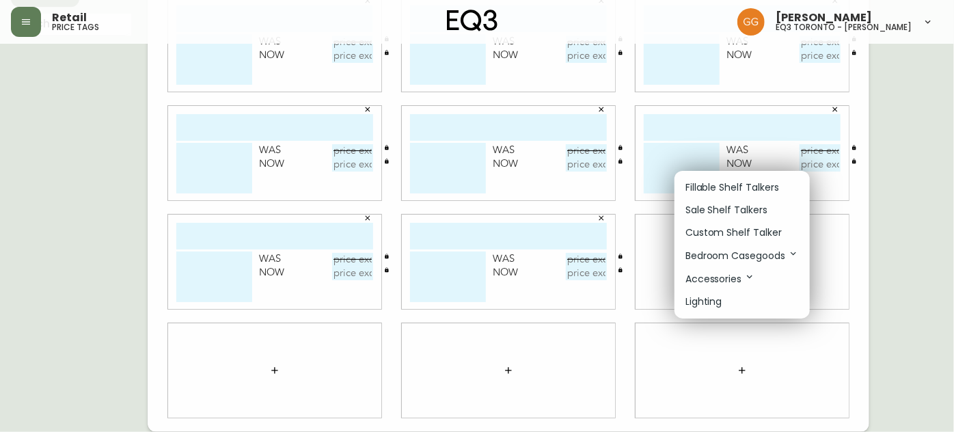
click at [696, 216] on p "Sale Shelf Talkers" at bounding box center [726, 210] width 82 height 14
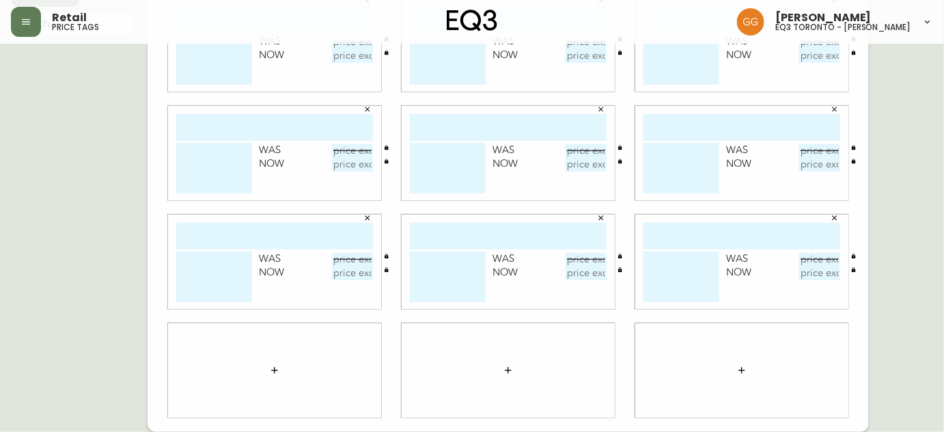
click at [277, 373] on icon "button" at bounding box center [274, 370] width 11 height 11
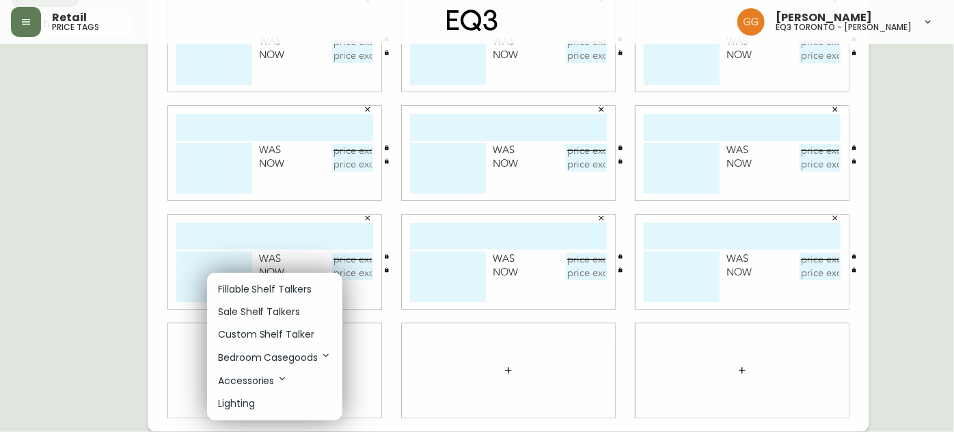
click at [283, 301] on li "Sale Shelf Talkers" at bounding box center [274, 312] width 135 height 23
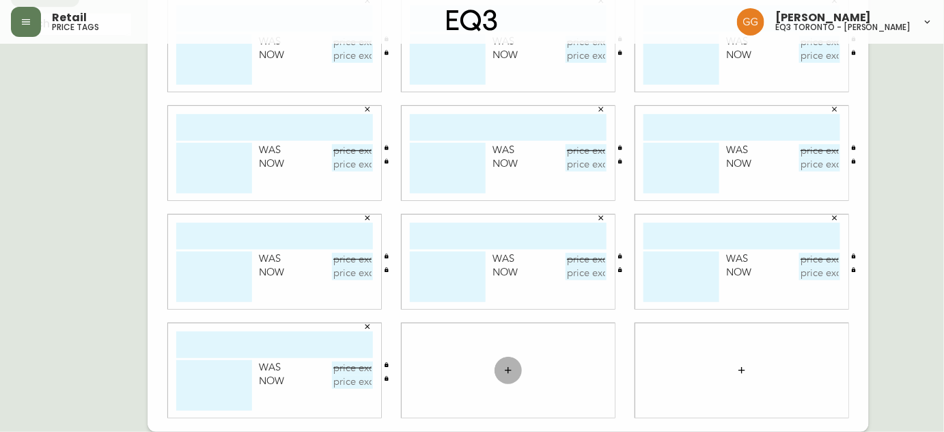
click at [513, 363] on button "button" at bounding box center [508, 370] width 27 height 27
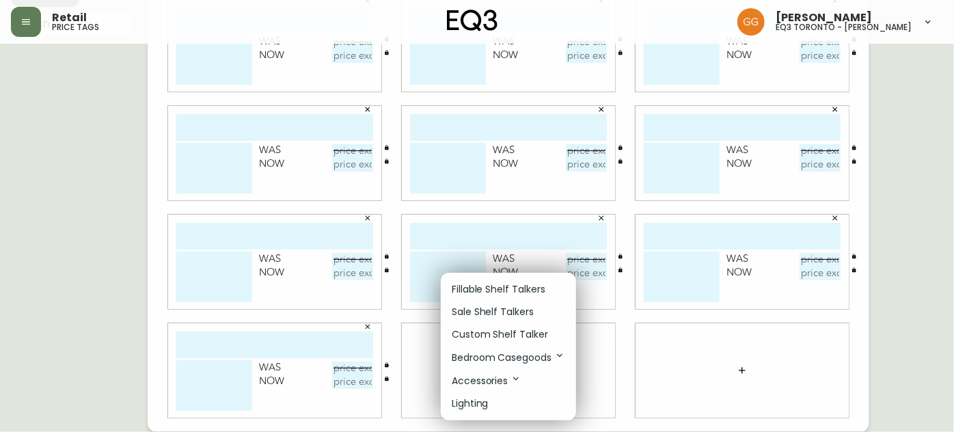
click at [488, 305] on p "Sale Shelf Talkers" at bounding box center [493, 312] width 82 height 14
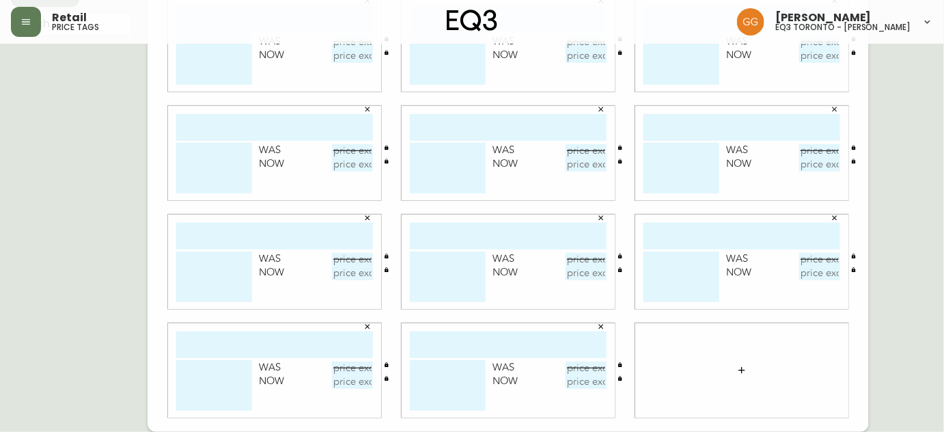
click at [737, 367] on icon "button" at bounding box center [742, 370] width 11 height 11
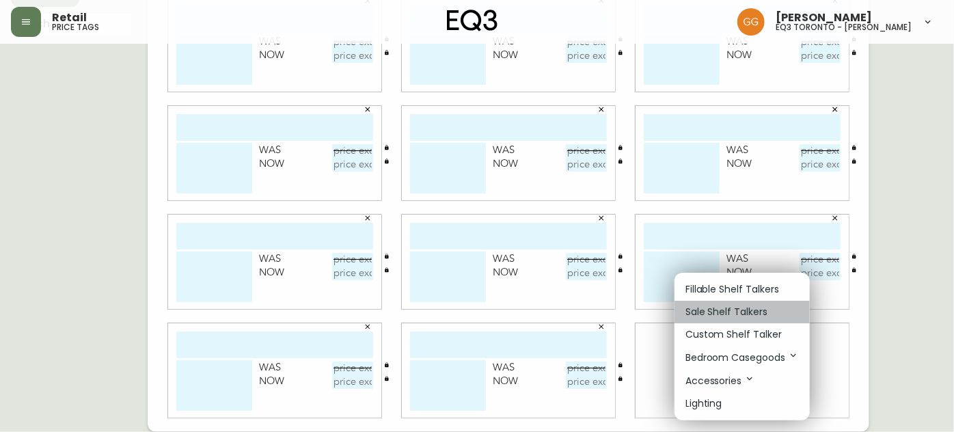
click at [691, 321] on li "Sale Shelf Talkers" at bounding box center [741, 312] width 135 height 23
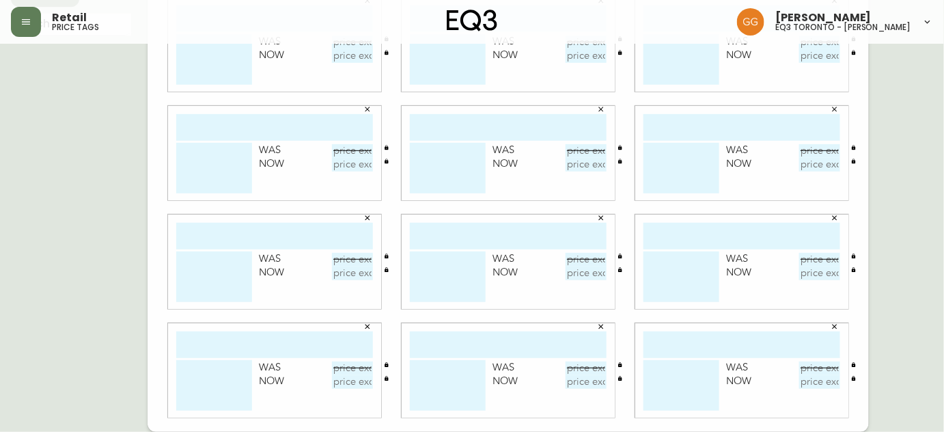
scroll to position [0, 0]
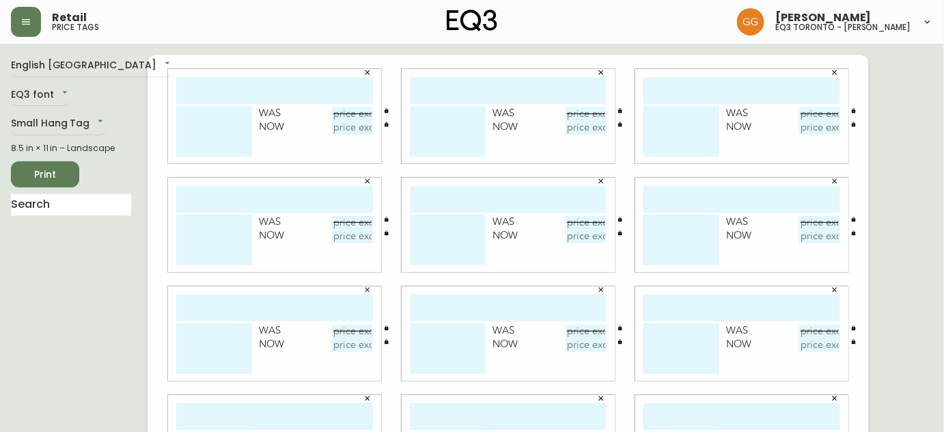
click at [316, 92] on input "text" at bounding box center [274, 90] width 197 height 27
type input "lim l arm"
click at [221, 127] on textarea at bounding box center [214, 131] width 76 height 51
type textarea "[PHONE_NUMBER] REF# 20"
click at [364, 116] on input "text" at bounding box center [352, 114] width 41 height 14
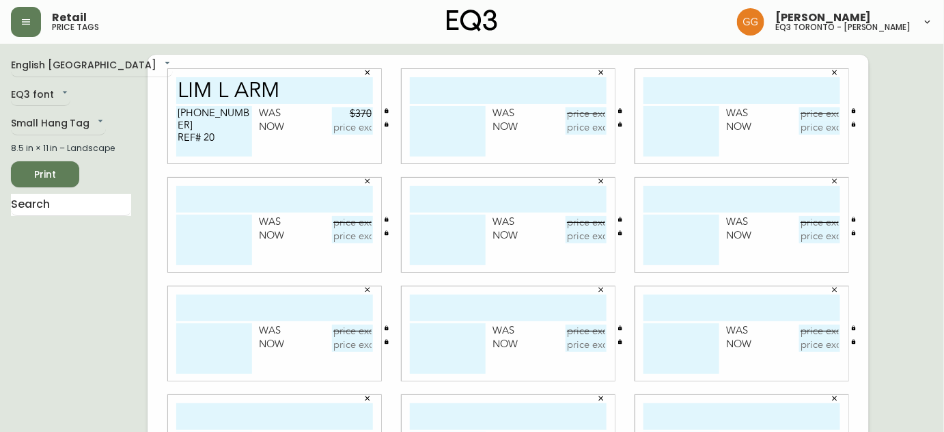
type input "$370"
click at [353, 126] on input "text" at bounding box center [352, 128] width 41 height 14
type input "$259"
click at [530, 89] on input "text" at bounding box center [508, 90] width 197 height 27
type input "LIM L ARM"
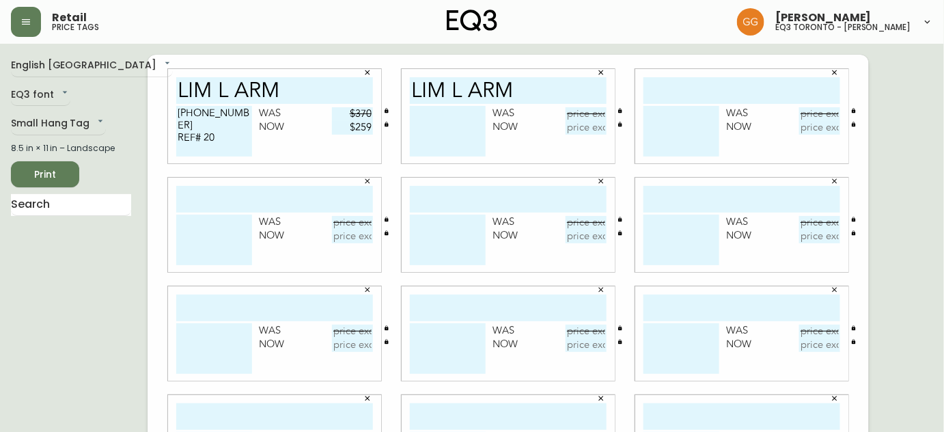
click at [457, 116] on textarea at bounding box center [448, 131] width 76 height 51
type textarea "[PHONE_NUMBER]"
click at [595, 114] on input "text" at bounding box center [586, 114] width 41 height 14
type input "$440"
click at [581, 128] on input "text" at bounding box center [586, 128] width 41 height 14
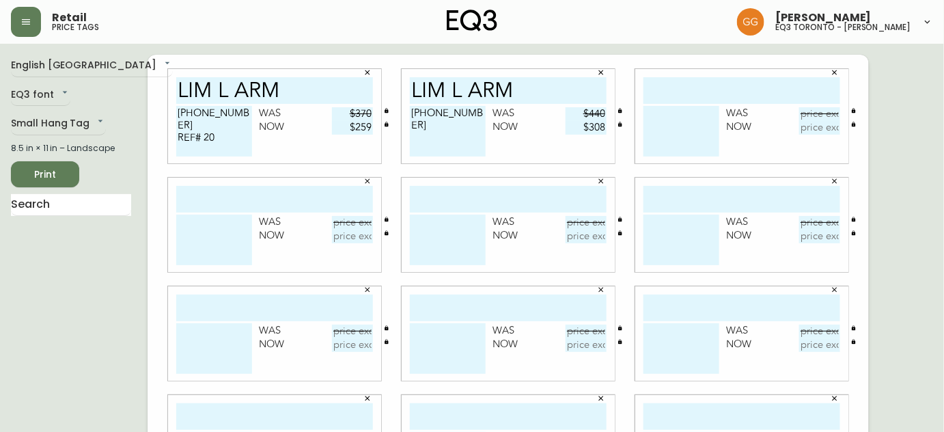
type input "$308"
click at [468, 113] on textarea "[PHONE_NUMBER]" at bounding box center [448, 131] width 76 height 51
type textarea "[PHONE_NUMBER] REF #21"
click at [747, 90] on input "text" at bounding box center [742, 90] width 197 height 27
type input "LIM L OPT FLR"
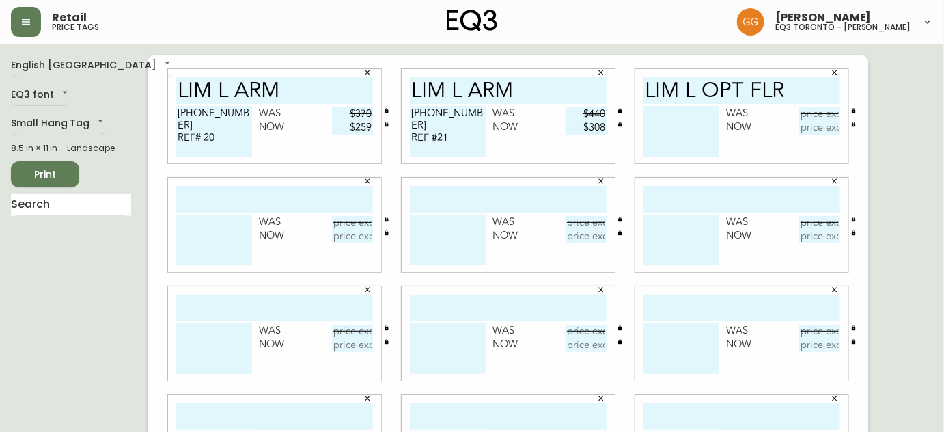
click at [659, 120] on textarea at bounding box center [682, 131] width 76 height 51
type textarea "s"
type textarea "Silver [PHONE_NUMBER] REF# 24"
click at [816, 115] on input "text" at bounding box center [819, 114] width 41 height 14
type input "$675"
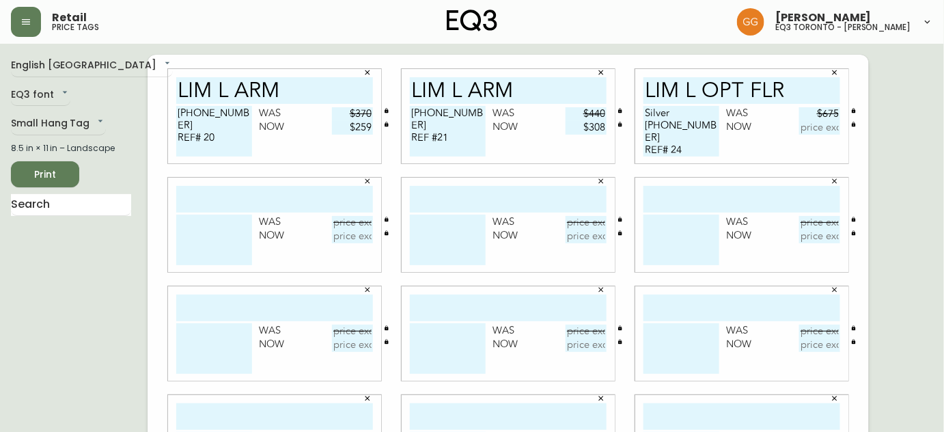
click at [822, 130] on input "text" at bounding box center [819, 128] width 41 height 14
type input "$472.50"
click at [271, 196] on input "text" at bounding box center [274, 199] width 197 height 27
type input "[PERSON_NAME]"
click at [740, 92] on input "LIM L OPT FLR" at bounding box center [742, 90] width 197 height 27
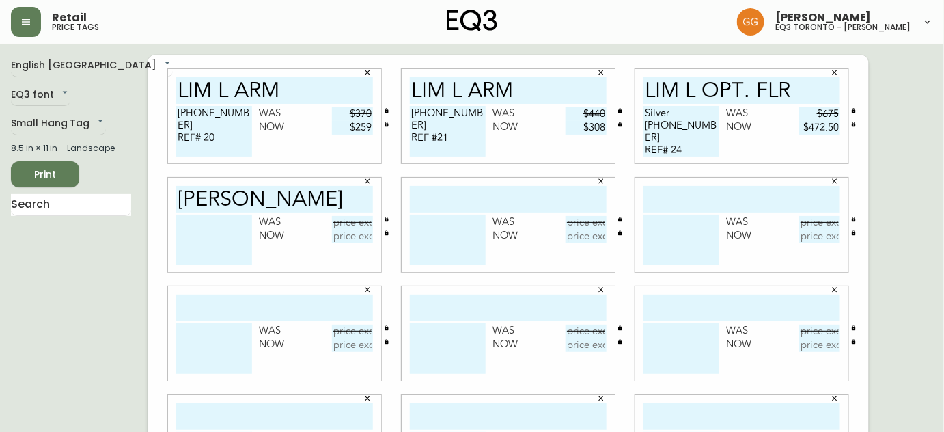
click at [790, 91] on input "LIM L OPT. FLR" at bounding box center [742, 90] width 197 height 27
type input "LIM L OPT. FLR."
click at [234, 196] on input "[PERSON_NAME]" at bounding box center [274, 199] width 197 height 27
type input "LIM OPT. FLR."
click at [213, 223] on textarea at bounding box center [214, 240] width 76 height 51
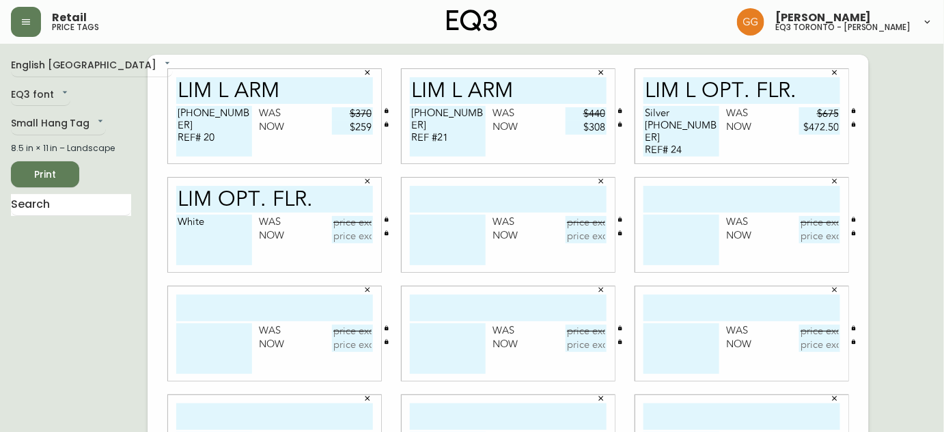
type textarea "White"
click at [363, 223] on input "text" at bounding box center [352, 223] width 41 height 14
type input "$675"
click at [346, 241] on input "text" at bounding box center [352, 237] width 41 height 14
type input "$472.50"
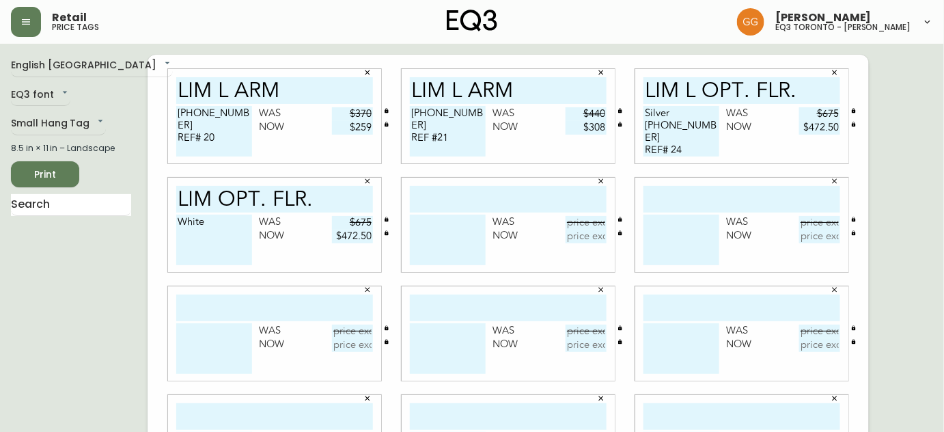
click at [237, 233] on textarea "White" at bounding box center [214, 240] width 76 height 51
type textarea "White [PHONE_NUMBER] REF# 2"
click at [453, 193] on input "text" at bounding box center [508, 199] width 197 height 27
type input "LINK MED. BODY"
click at [427, 219] on textarea at bounding box center [448, 240] width 76 height 51
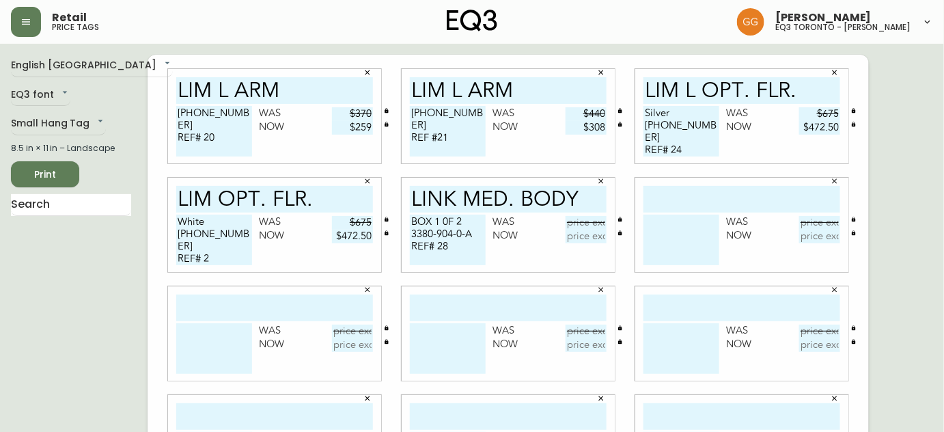
type textarea "BOX 1 0F 2 3380-904-0-A REF# 28"
click at [579, 225] on input "text" at bounding box center [586, 223] width 41 height 14
type input "$407"
click at [586, 237] on input "text" at bounding box center [586, 237] width 41 height 14
type input "$284.90"
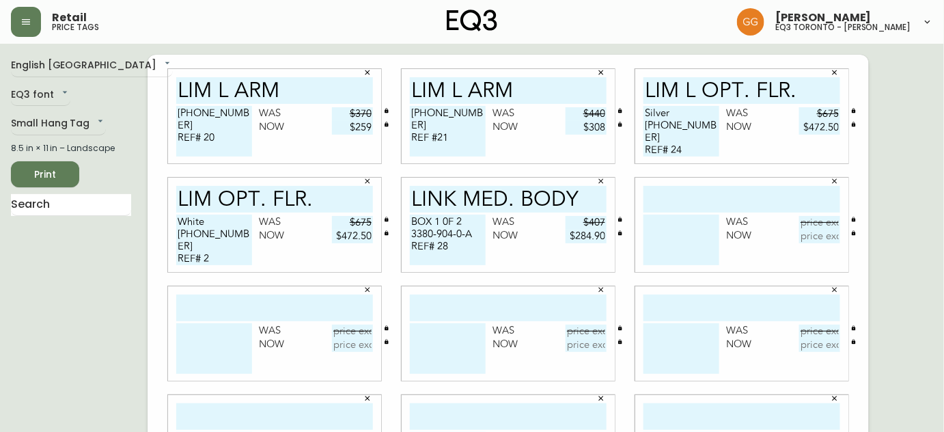
click at [689, 188] on input "text" at bounding box center [742, 199] width 197 height 27
type input "LINK TBL BASE"
click at [679, 232] on textarea at bounding box center [682, 240] width 76 height 51
type textarea "BOX 2 OF 2 3380-904-0-B"
click at [822, 220] on input "text" at bounding box center [819, 223] width 41 height 14
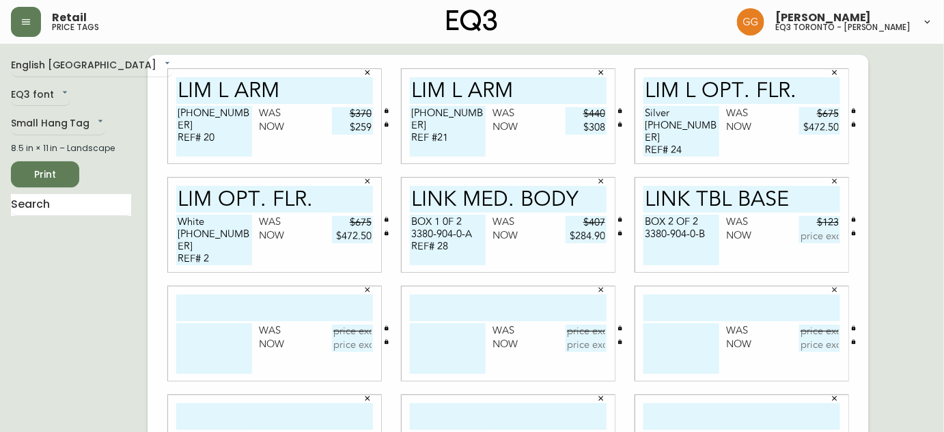
type input "$123"
click at [820, 236] on input "text" at bounding box center [819, 237] width 41 height 14
type input "$86.10"
click at [262, 304] on input "text" at bounding box center [274, 307] width 197 height 27
type input "PIXO OPT. LAMP"
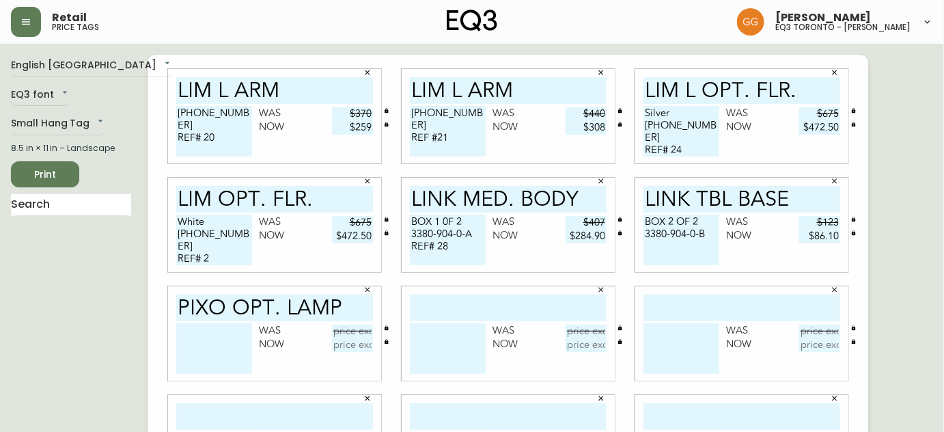
click at [217, 341] on textarea at bounding box center [214, 348] width 76 height 51
type textarea "[PHONE_NUMBER]"
click at [355, 333] on input "text" at bounding box center [352, 332] width 41 height 14
type input "$390"
click at [360, 350] on input "text" at bounding box center [352, 345] width 41 height 14
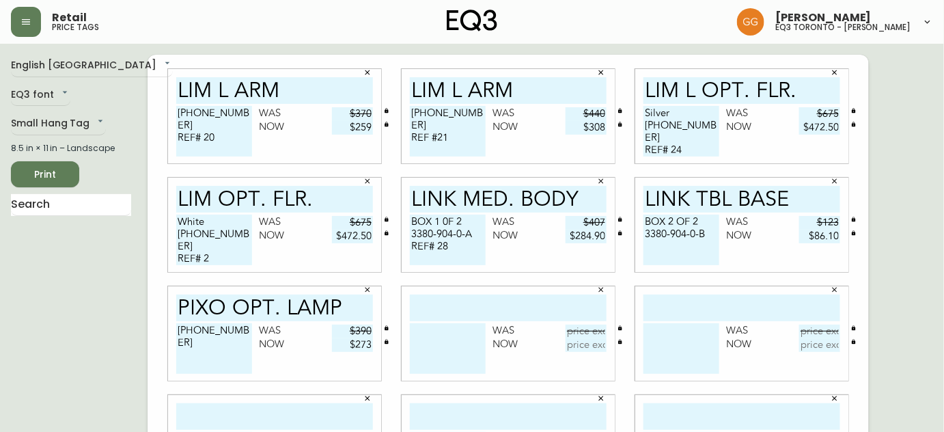
type input "$273"
click at [490, 307] on input "text" at bounding box center [508, 307] width 197 height 27
click at [228, 342] on textarea "[PHONE_NUMBER]" at bounding box center [214, 348] width 76 height 51
drag, startPoint x: 226, startPoint y: 331, endPoint x: 178, endPoint y: 325, distance: 48.1
click at [174, 330] on div "PIXO OPT. LAMP [PHONE_NUMBER] Was $390 Now $273" at bounding box center [274, 333] width 213 height 94
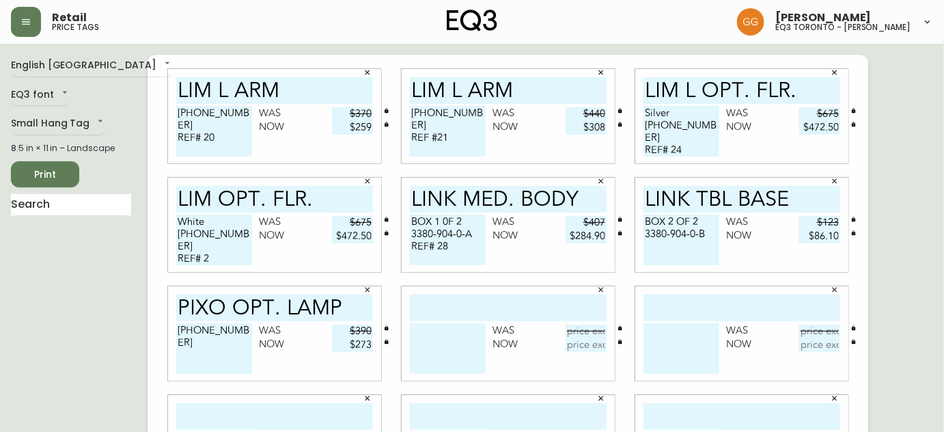
click at [225, 336] on textarea "[PHONE_NUMBER]" at bounding box center [214, 348] width 76 height 51
click at [179, 327] on textarea "[PHONE_NUMBER]" at bounding box center [214, 348] width 76 height 51
click at [182, 329] on textarea "white [PHONE_NUMBER]" at bounding box center [214, 348] width 76 height 51
click at [240, 345] on textarea "White [PHONE_NUMBER]" at bounding box center [214, 348] width 76 height 51
type textarea "White [PHONE_NUMBER] REF# 162"
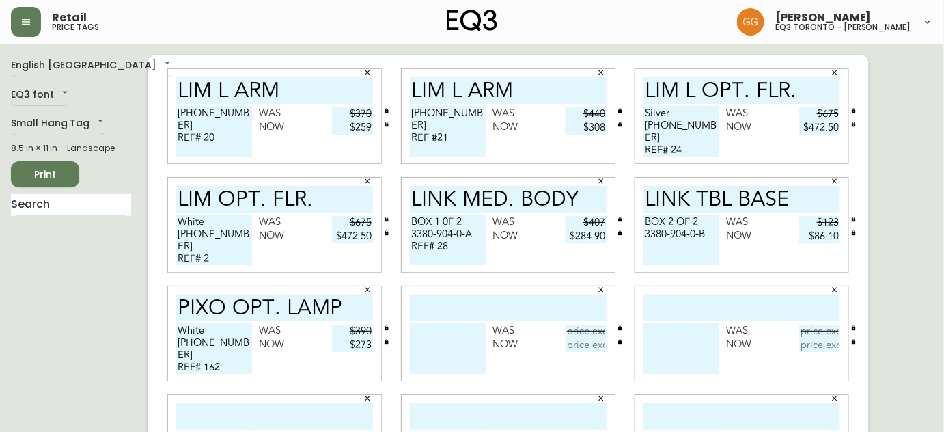
click at [453, 314] on input "text" at bounding box center [508, 307] width 197 height 27
type input "pixo opt. lamp"
drag, startPoint x: 9, startPoint y: 318, endPoint x: 16, endPoint y: 316, distance: 7.4
click at [9, 318] on main "English Canada en_CA EQ3 font EQ3 Small Hang Tag small 8.5 in × 11 in – Landsca…" at bounding box center [472, 328] width 944 height 568
click at [443, 344] on textarea at bounding box center [448, 348] width 76 height 51
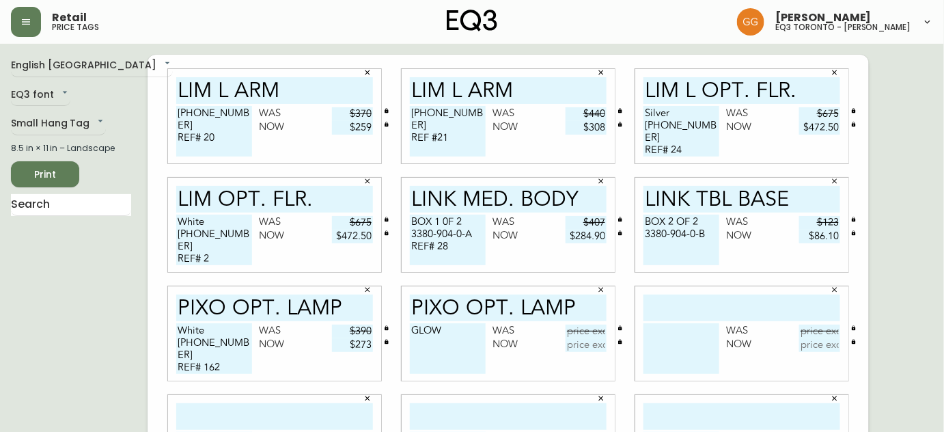
type textarea "GLOW"
click at [579, 327] on input "text" at bounding box center [586, 332] width 41 height 14
type input "$340"
click at [457, 335] on textarea "GLOW" at bounding box center [448, 348] width 76 height 51
type textarea "GLOW [PHONE_NUMBER] REF# 61"
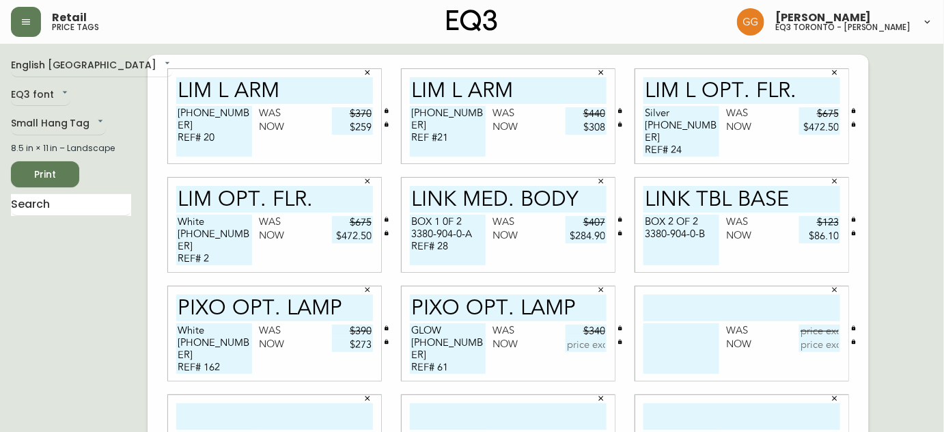
click at [591, 344] on input "text" at bounding box center [586, 345] width 41 height 14
type input "$238"
click at [705, 310] on input "text" at bounding box center [742, 307] width 197 height 27
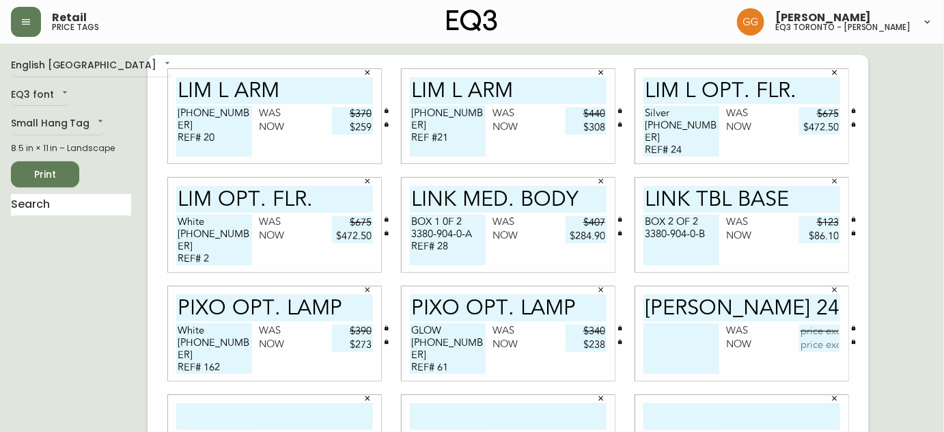
type input "[PERSON_NAME] 24" FLR LMP"
click at [655, 331] on textarea at bounding box center [682, 348] width 76 height 51
type textarea "White"
click at [443, 324] on textarea "GLOW [PHONE_NUMBER] REF# 61" at bounding box center [448, 348] width 76 height 51
type textarea "Glow [PHONE_NUMBER] REF# 61"
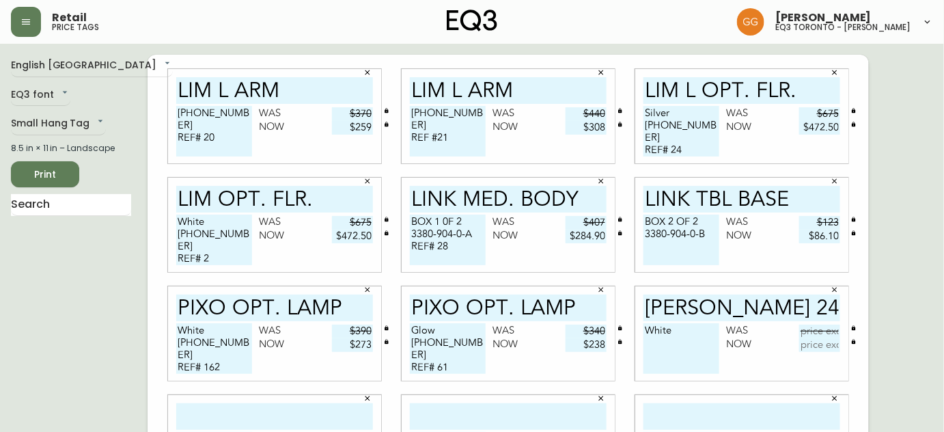
click at [687, 341] on textarea "White" at bounding box center [682, 348] width 76 height 51
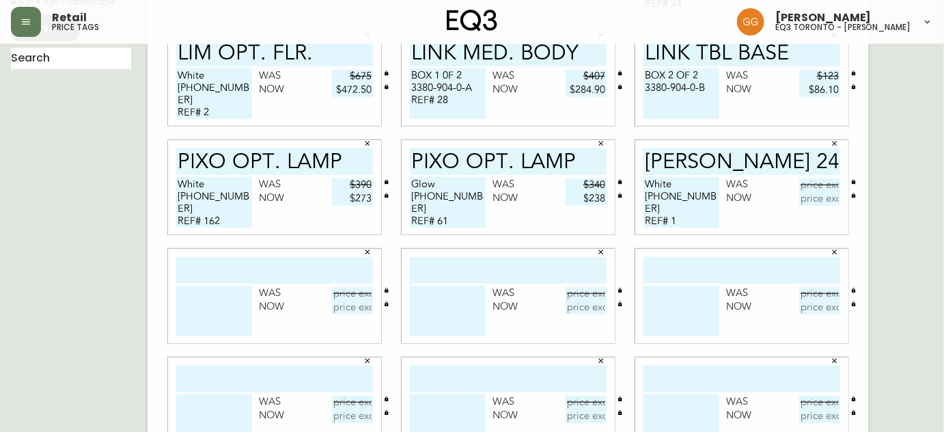
scroll to position [180, 0]
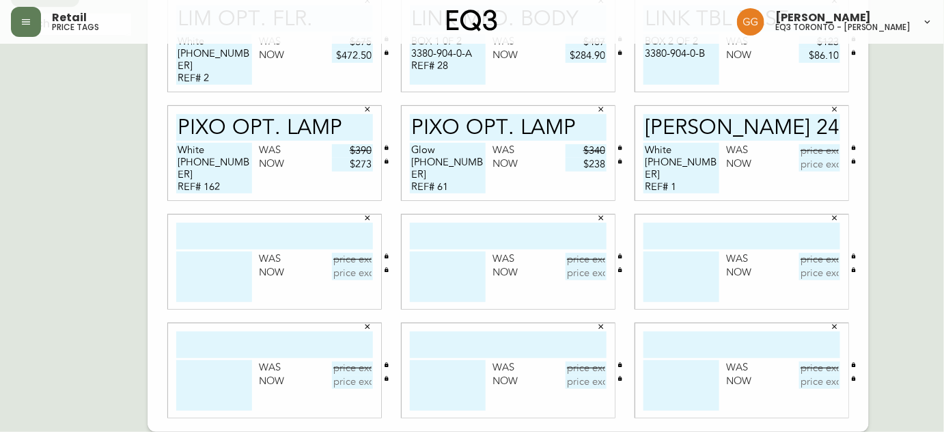
type textarea "White [PHONE_NUMBER] REF# 1"
click at [286, 234] on input "text" at bounding box center [274, 236] width 197 height 27
click at [283, 234] on input "SWELL SGL" at bounding box center [274, 236] width 197 height 27
type input "SWELL SGL. NARR."
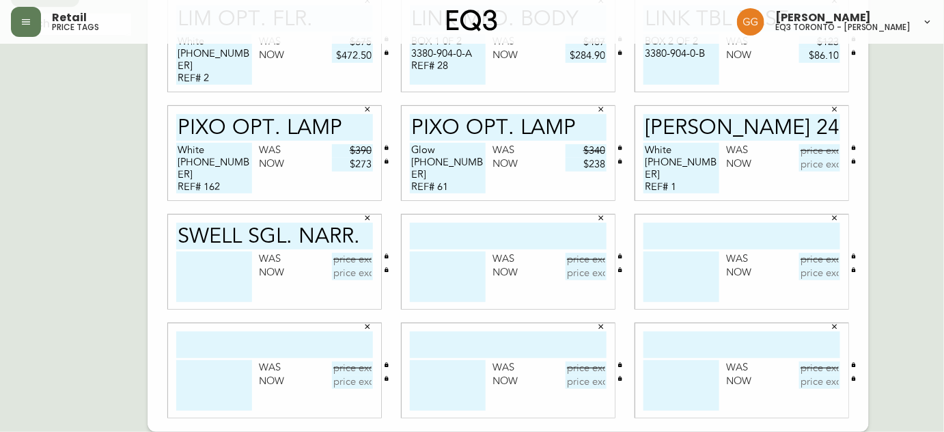
click at [236, 263] on textarea at bounding box center [214, 276] width 76 height 51
type textarea "Black/Brass [PHONE_NUMBER] REF# 29"
click at [829, 145] on input "text" at bounding box center [819, 151] width 41 height 14
type input "$500"
click at [830, 167] on input "text" at bounding box center [819, 165] width 41 height 14
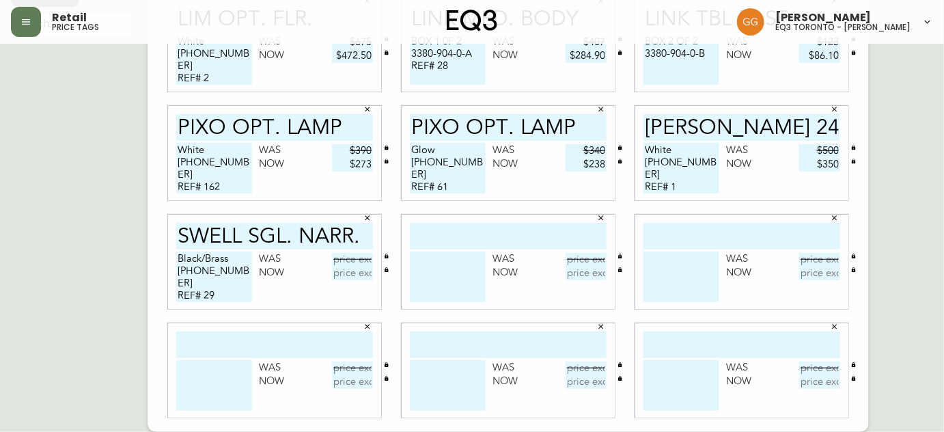
type input "$350"
click at [359, 258] on input "text" at bounding box center [352, 260] width 41 height 14
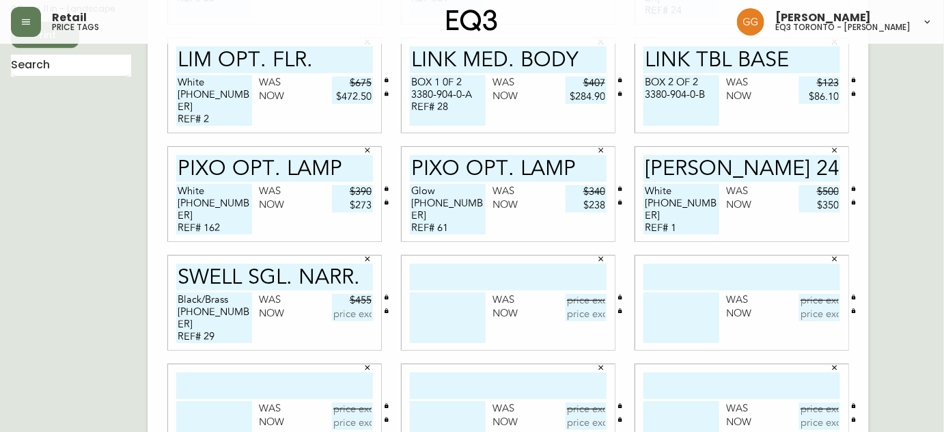
scroll to position [118, 0]
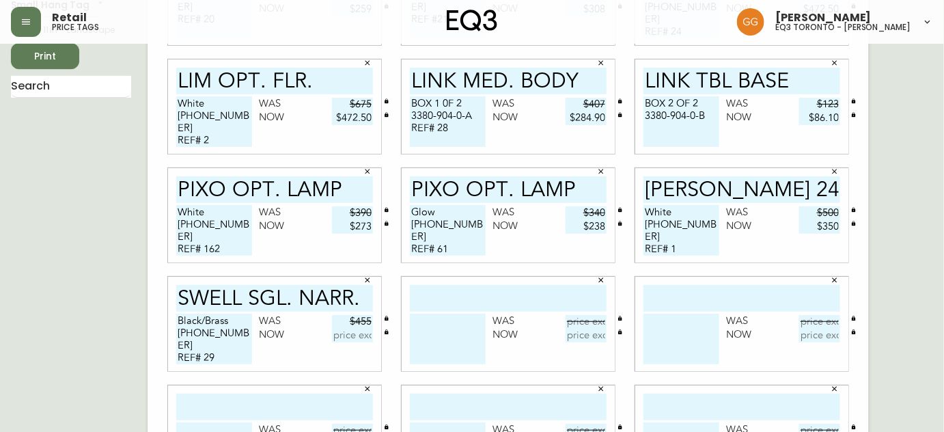
type input "$455"
click at [356, 340] on input "text" at bounding box center [352, 336] width 41 height 14
type input "$318.50"
click at [479, 298] on input "text" at bounding box center [508, 298] width 197 height 27
type input "SWELL SGL. NARR."
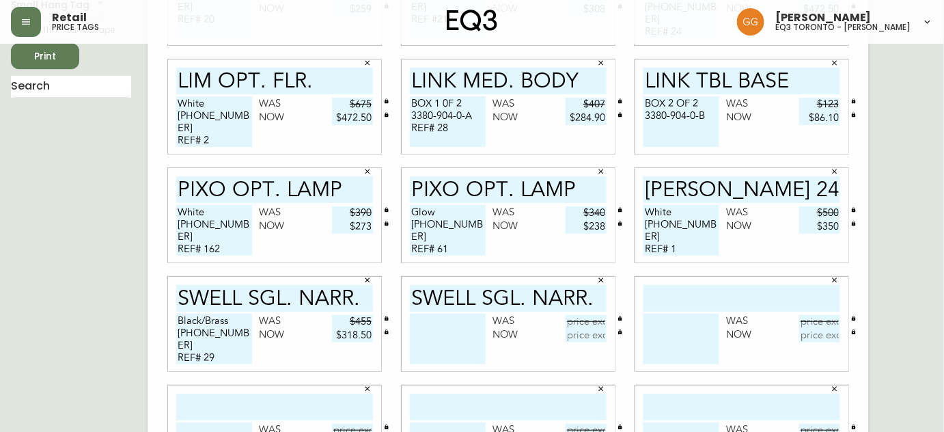
click at [439, 325] on textarea at bounding box center [448, 339] width 76 height 51
type textarea "Black/Brass [PHONE_NUMBER]"
click at [590, 318] on input "text" at bounding box center [586, 322] width 41 height 14
type input "$455"
click at [586, 338] on input "text" at bounding box center [586, 336] width 41 height 14
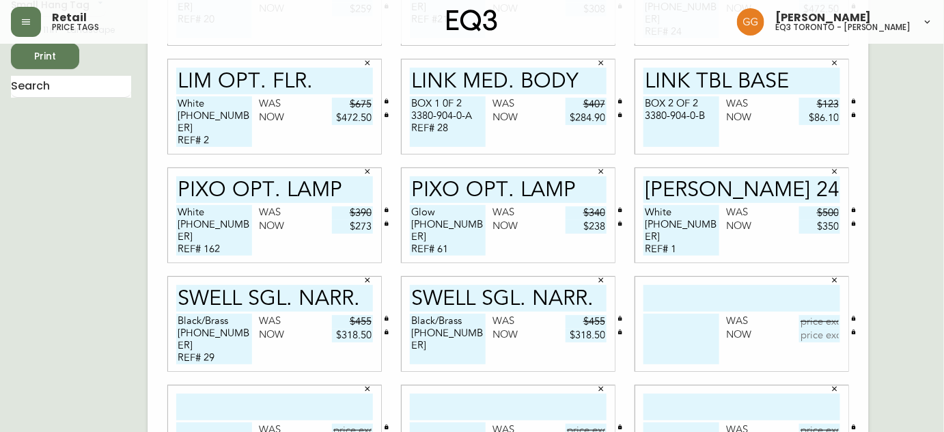
type input "$318.50"
click at [482, 332] on textarea "Black/Brass [PHONE_NUMBER]" at bounding box center [448, 339] width 76 height 51
type textarea "Black/Brass [PHONE_NUMBER] REF# 49"
click at [705, 297] on input "text" at bounding box center [742, 298] width 197 height 27
click at [696, 318] on textarea at bounding box center [682, 339] width 76 height 51
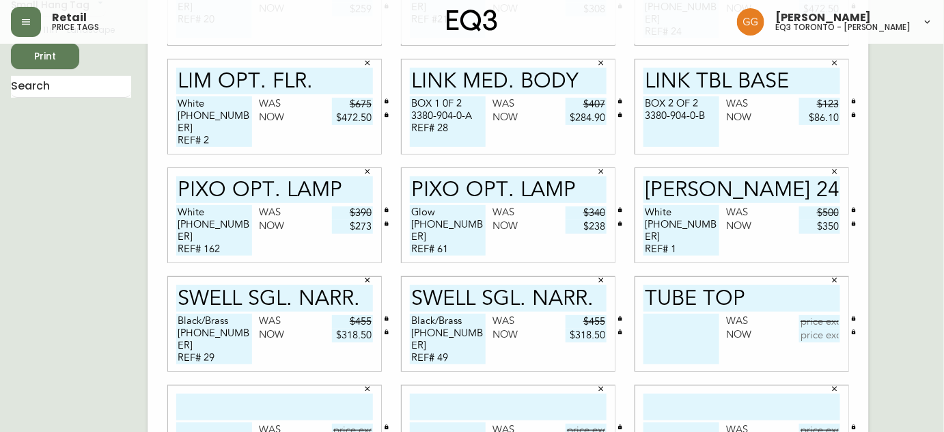
click at [767, 301] on input "TUBE TOP" at bounding box center [742, 298] width 197 height 27
type input "TUBE TOP 14""
click at [665, 325] on textarea at bounding box center [682, 339] width 76 height 51
type textarea "Yellow/White [PHONE_NUMBER] REF# 58"
click at [826, 320] on input "text" at bounding box center [819, 322] width 41 height 14
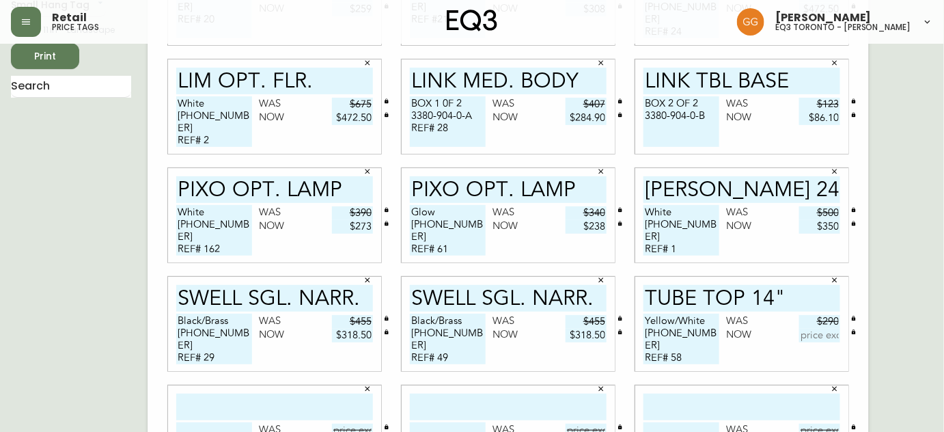
type input "$290"
click at [825, 338] on input "text" at bounding box center [819, 336] width 41 height 14
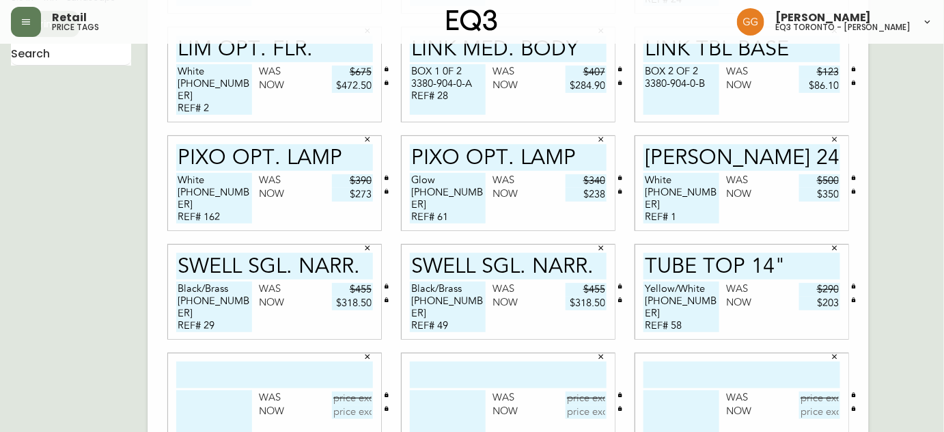
scroll to position [180, 0]
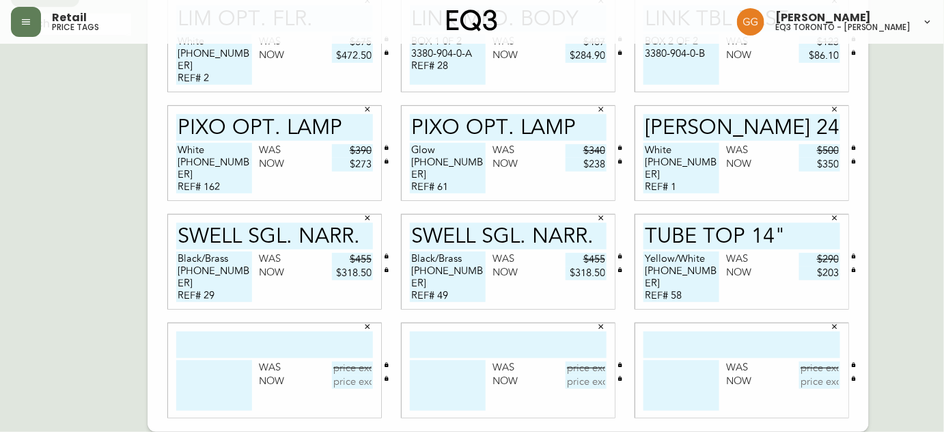
type input "$203"
click at [315, 334] on input "text" at bounding box center [274, 344] width 197 height 27
type input "TUBE TOP 14""
click at [257, 374] on div "Was Now" at bounding box center [274, 388] width 197 height 57
click at [242, 375] on textarea at bounding box center [214, 385] width 76 height 51
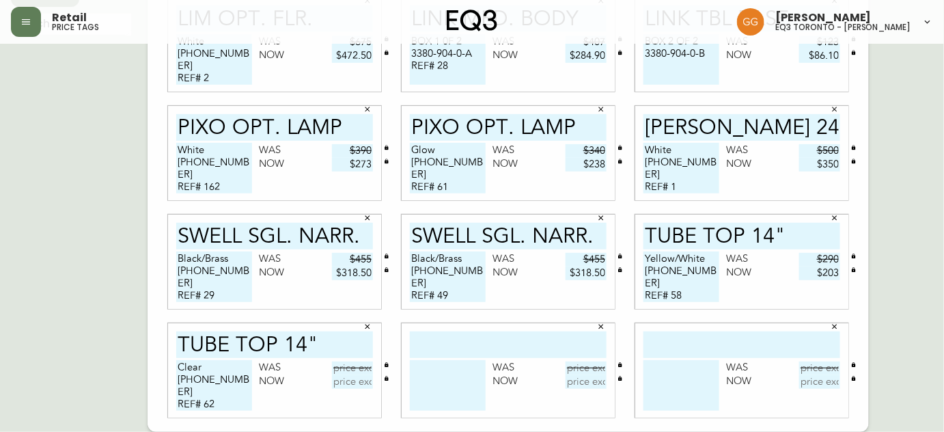
type textarea "Clear [PHONE_NUMBER] REF# 62"
click at [491, 346] on input "text" at bounding box center [508, 344] width 197 height 27
type input "TUBE TOP 21""
click at [796, 231] on input "TUBE TOP 14"" at bounding box center [742, 236] width 197 height 27
type input "TUBE TOP 14" TBL."
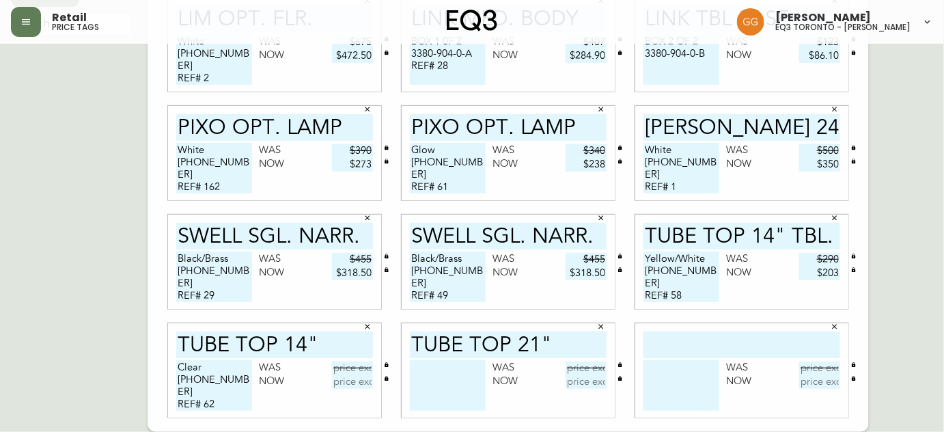
click at [324, 340] on input "TUBE TOP 14"" at bounding box center [274, 344] width 197 height 27
type input "TUBE TOP 14" TBL."
click at [441, 371] on textarea at bounding box center [448, 385] width 76 height 51
click at [217, 361] on textarea "Clear [PHONE_NUMBER] REF# 62" at bounding box center [214, 385] width 76 height 51
type textarea "Clear/White [PHONE_NUMBER] REF# 62"
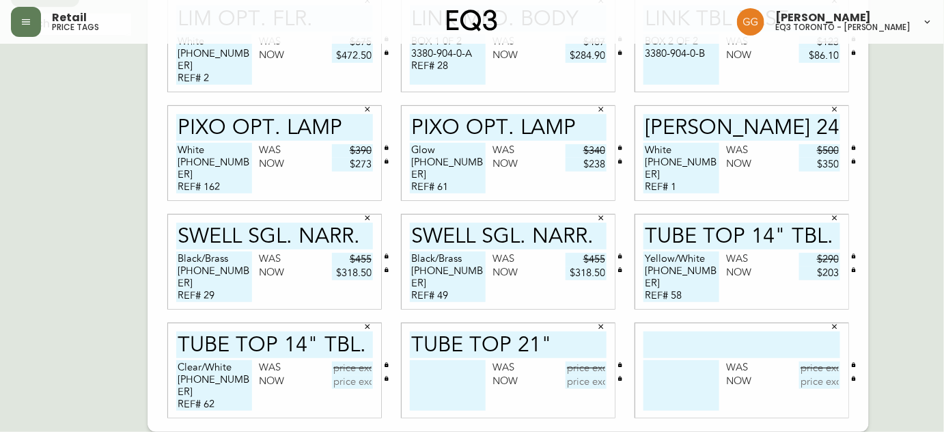
click at [437, 374] on textarea at bounding box center [448, 385] width 76 height 51
type textarea "Clear/Silver [PHONE_NUMBER] REF# 6"
click at [689, 346] on input "text" at bounding box center [742, 344] width 197 height 27
click at [565, 335] on input "TUBE TOP 21"" at bounding box center [508, 344] width 197 height 27
click at [551, 341] on input "TUBE TOP 21"TBL." at bounding box center [508, 344] width 197 height 27
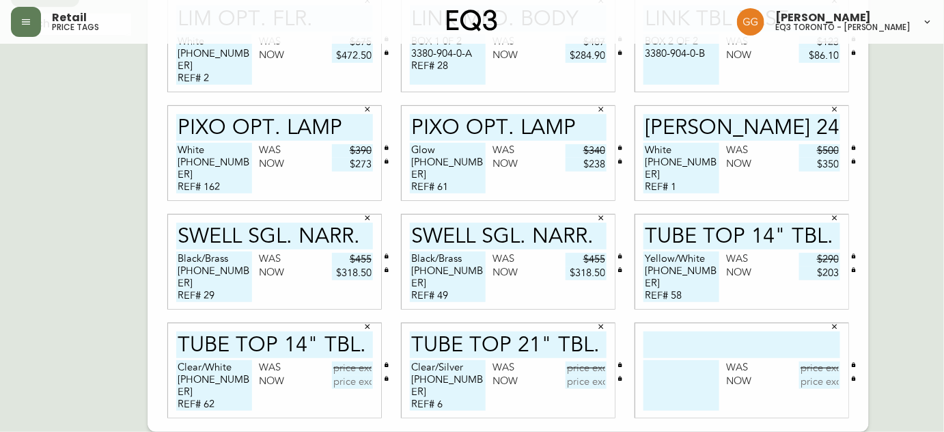
type input "TUBE TOP 21" TBL."
click at [666, 336] on input "text" at bounding box center [742, 344] width 197 height 27
type input "tube top 21" tbl."
click at [659, 368] on textarea at bounding box center [682, 385] width 76 height 51
type textarea "c"
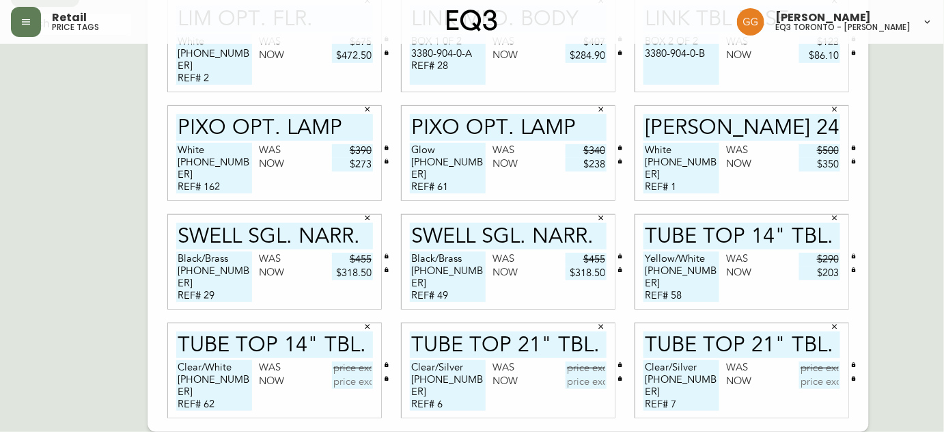
type textarea "Clear/Silver [PHONE_NUMBER] REF# 7"
click at [355, 367] on input "text" at bounding box center [352, 368] width 41 height 14
type input "$290"
click at [363, 382] on input "text" at bounding box center [352, 382] width 41 height 14
type input "$203"
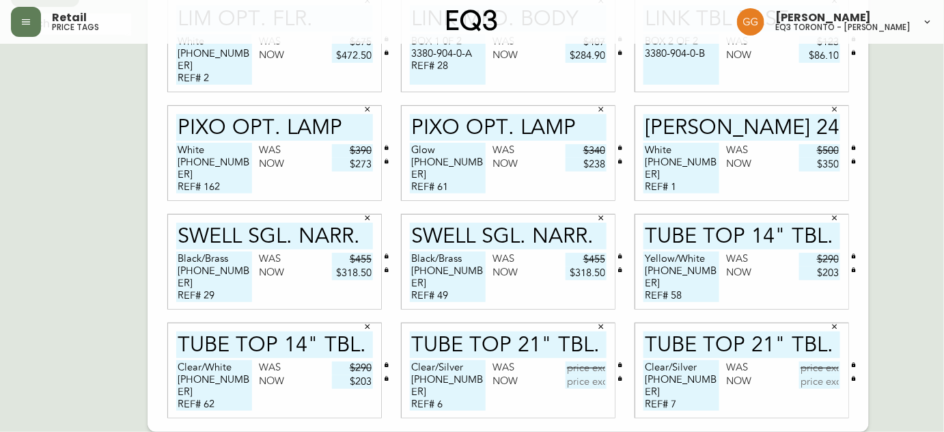
click at [593, 371] on input "text" at bounding box center [586, 368] width 41 height 14
type input "$665"
click at [595, 383] on input "text" at bounding box center [586, 382] width 41 height 14
type input "$465.50"
click at [819, 366] on input "text" at bounding box center [819, 368] width 41 height 14
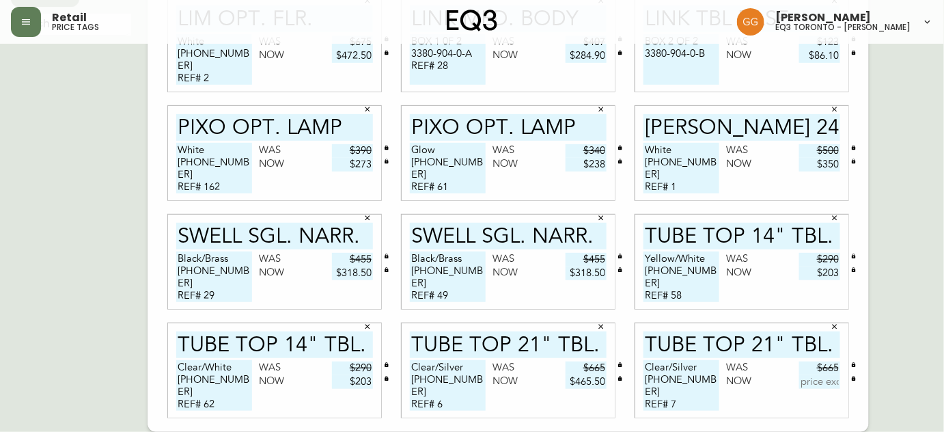
type input "$665"
click at [829, 388] on input "text" at bounding box center [819, 382] width 41 height 14
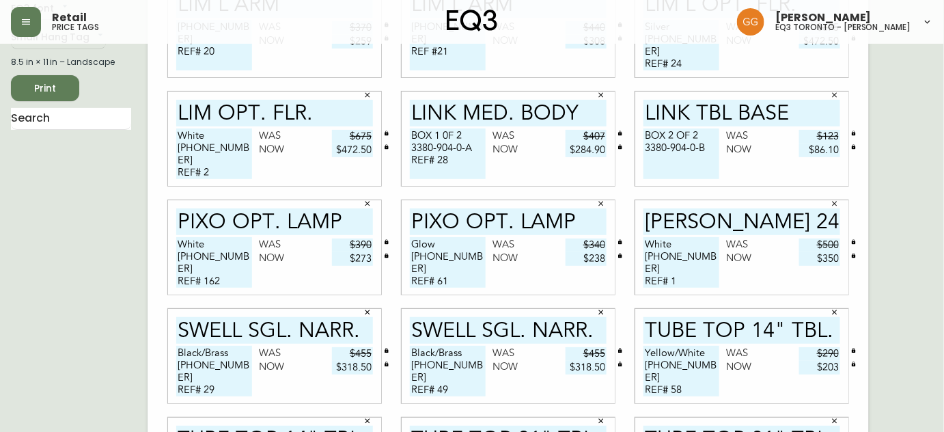
scroll to position [56, 0]
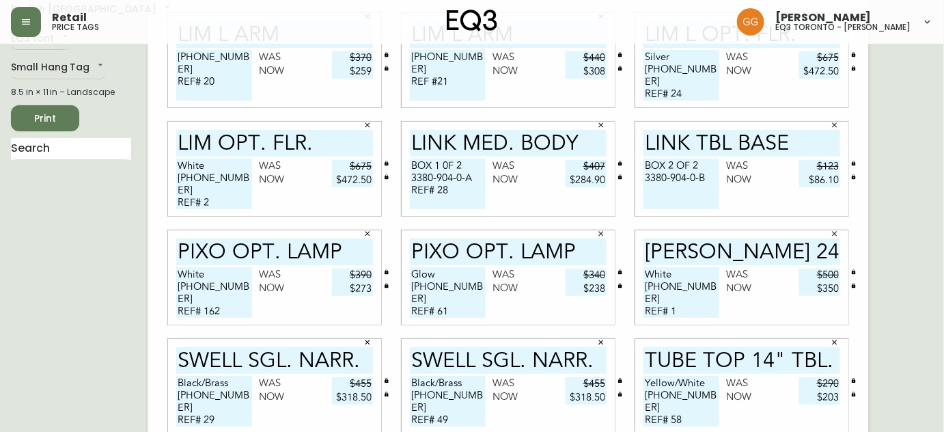
type input "$465.50"
click at [709, 181] on textarea "BOX 2 OF 2 3380-904-0-B" at bounding box center [682, 184] width 76 height 51
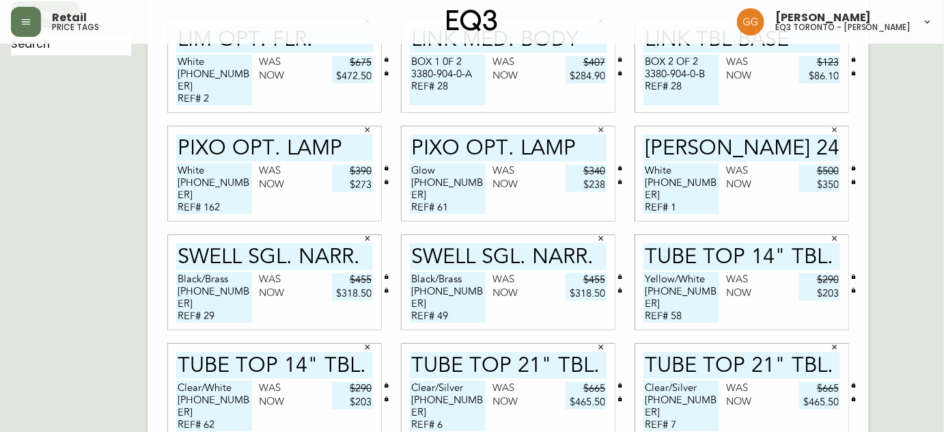
scroll to position [180, 0]
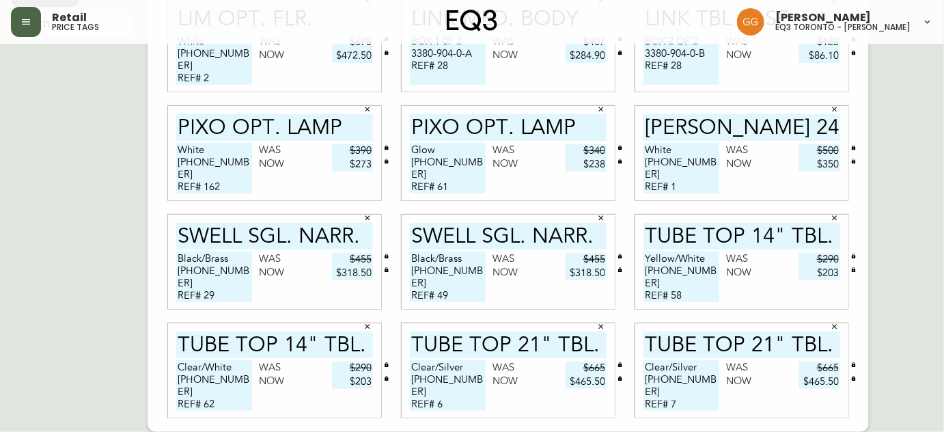
type textarea "BOX 2 OF 2 3380-904-0-B REF# 28"
click at [29, 18] on icon "button" at bounding box center [25, 21] width 11 height 11
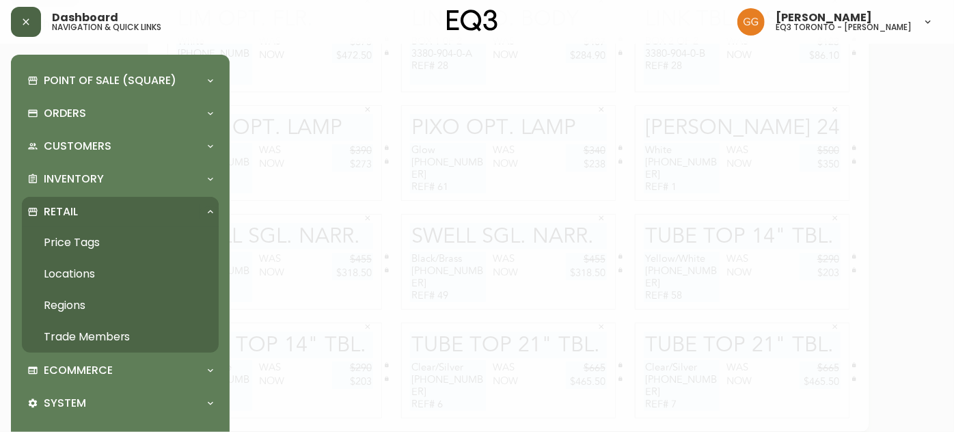
click at [485, 152] on div at bounding box center [477, 216] width 954 height 432
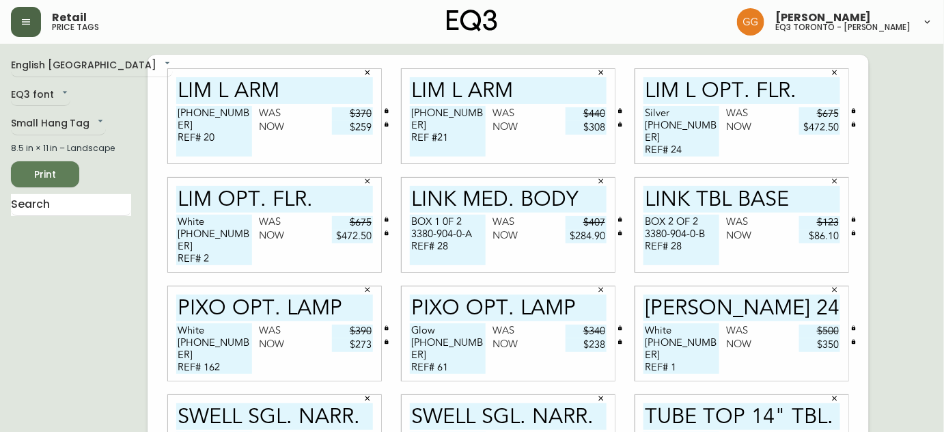
scroll to position [0, 0]
click at [58, 172] on span "Print" at bounding box center [45, 174] width 46 height 17
click at [931, 150] on div "English Canada en_CA EQ3 font EQ3 Small Hang Tag small 8.5 in × 11 in – Landsca…" at bounding box center [472, 334] width 922 height 558
click at [53, 175] on span "Print" at bounding box center [45, 174] width 46 height 17
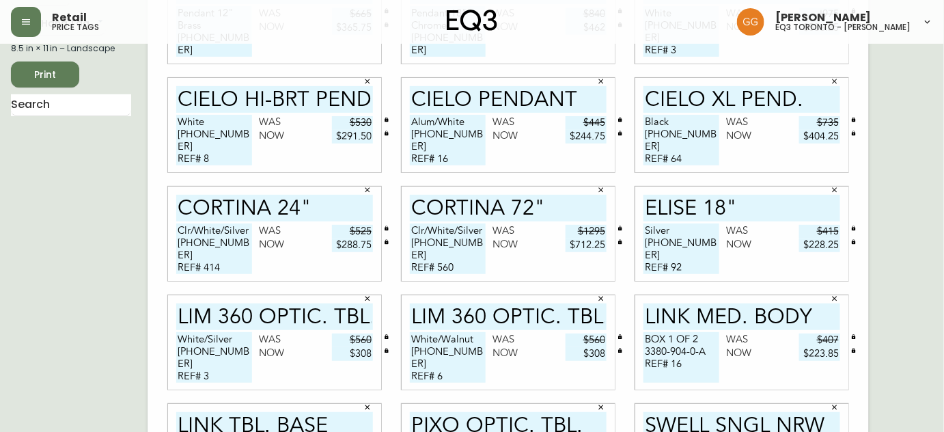
scroll to position [180, 0]
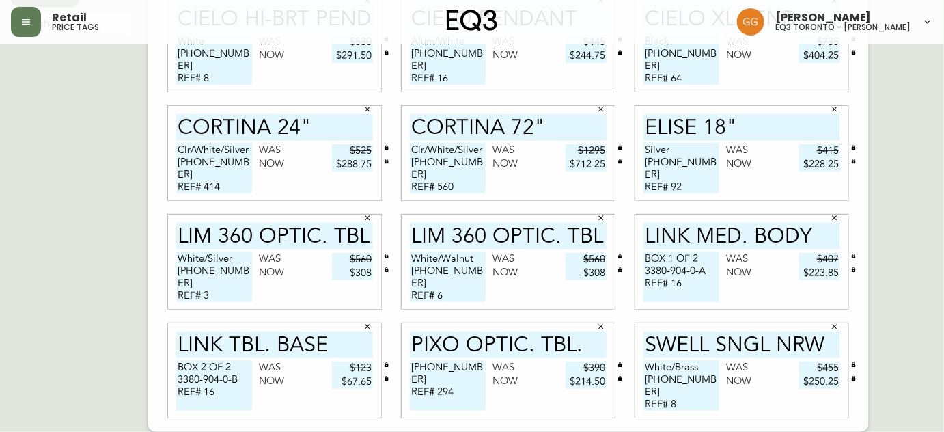
click at [921, 278] on div "English Canada en_CA EQ3 font EQ3 Small Hang Tag small 8.5 in × 11 in – Landsca…" at bounding box center [472, 153] width 922 height 558
click at [922, 156] on div "English Canada en_CA EQ3 font EQ3 Small Hang Tag small 8.5 in × 11 in – Landsca…" at bounding box center [472, 153] width 922 height 558
click at [18, 16] on button "button" at bounding box center [26, 22] width 30 height 30
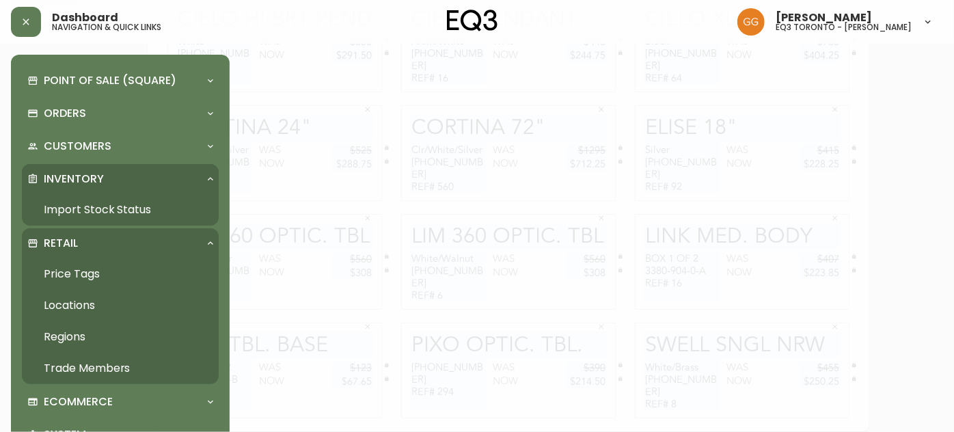
click at [419, 240] on div at bounding box center [477, 216] width 954 height 432
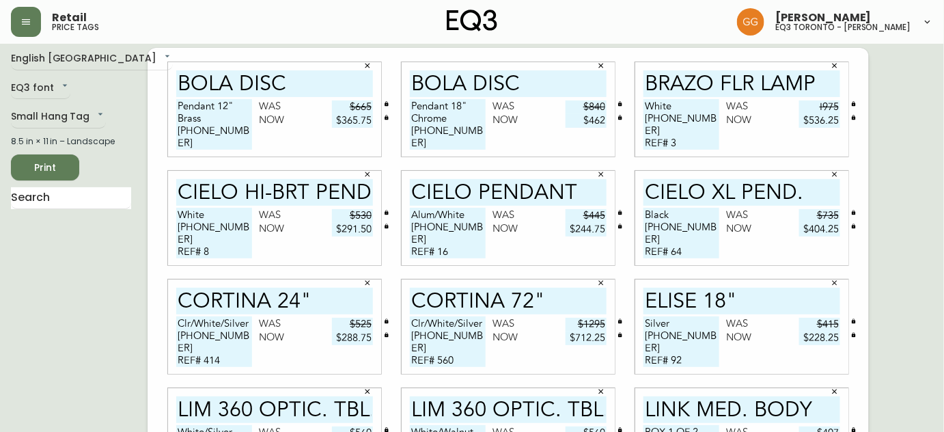
scroll to position [0, 0]
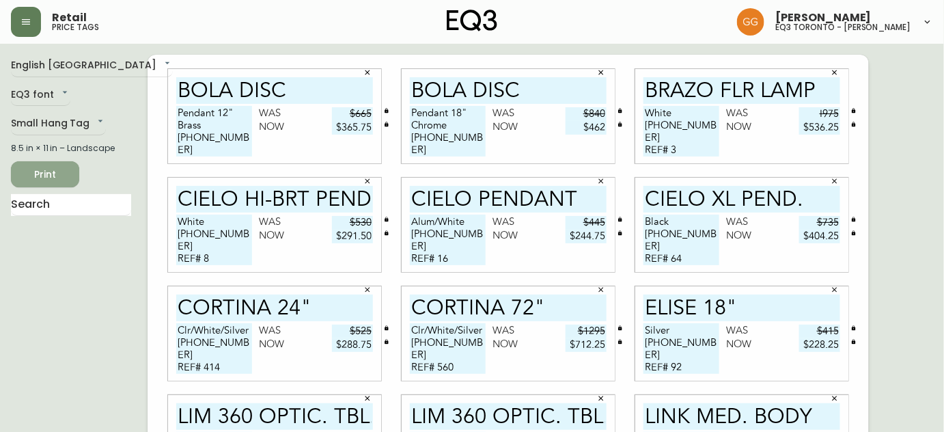
click at [68, 171] on button "Print" at bounding box center [45, 174] width 68 height 26
